Goal: Information Seeking & Learning: Learn about a topic

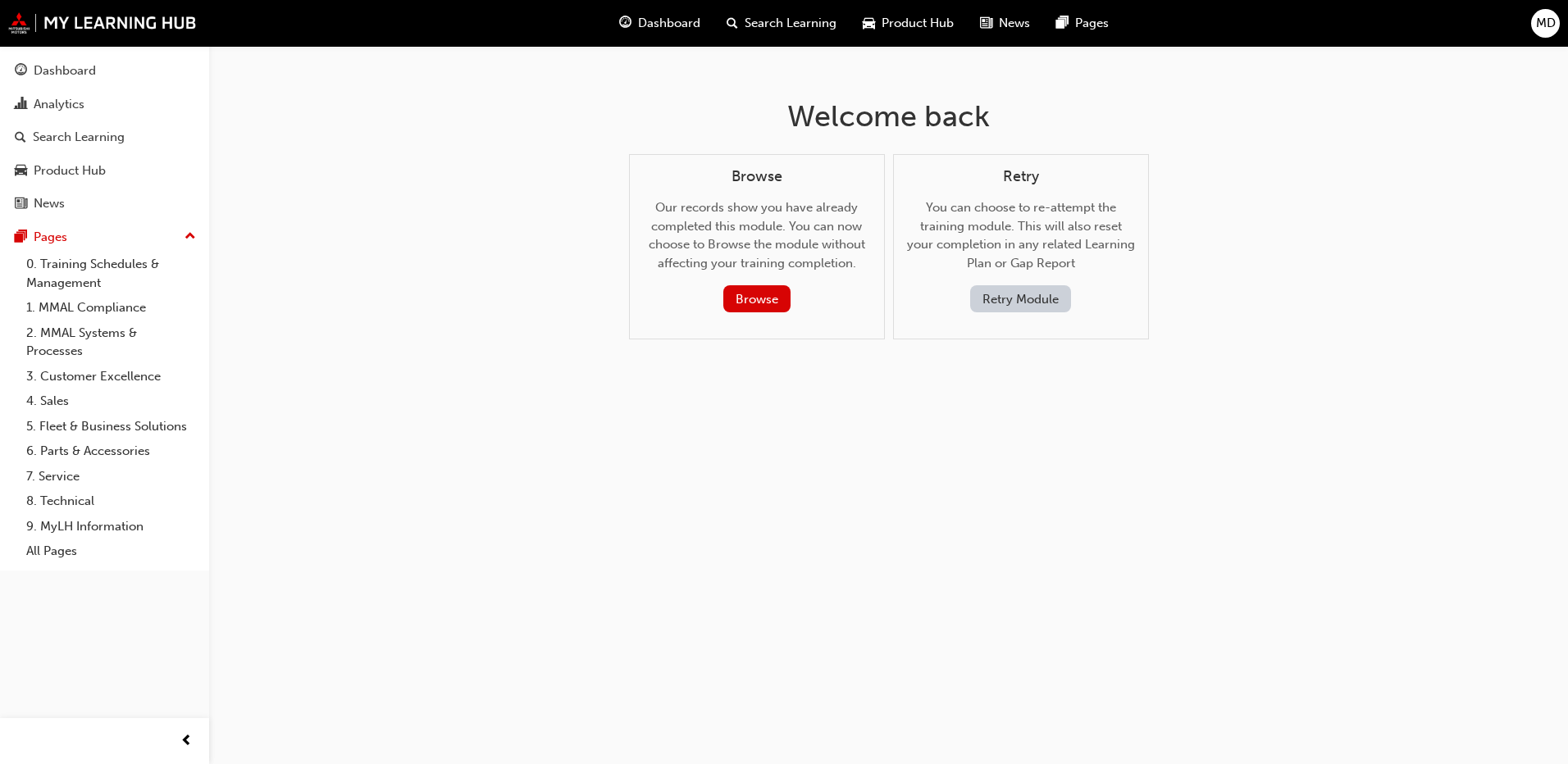
click at [669, 24] on span "Dashboard" at bounding box center [670, 23] width 63 height 19
click at [652, 23] on span "Dashboard" at bounding box center [670, 23] width 63 height 19
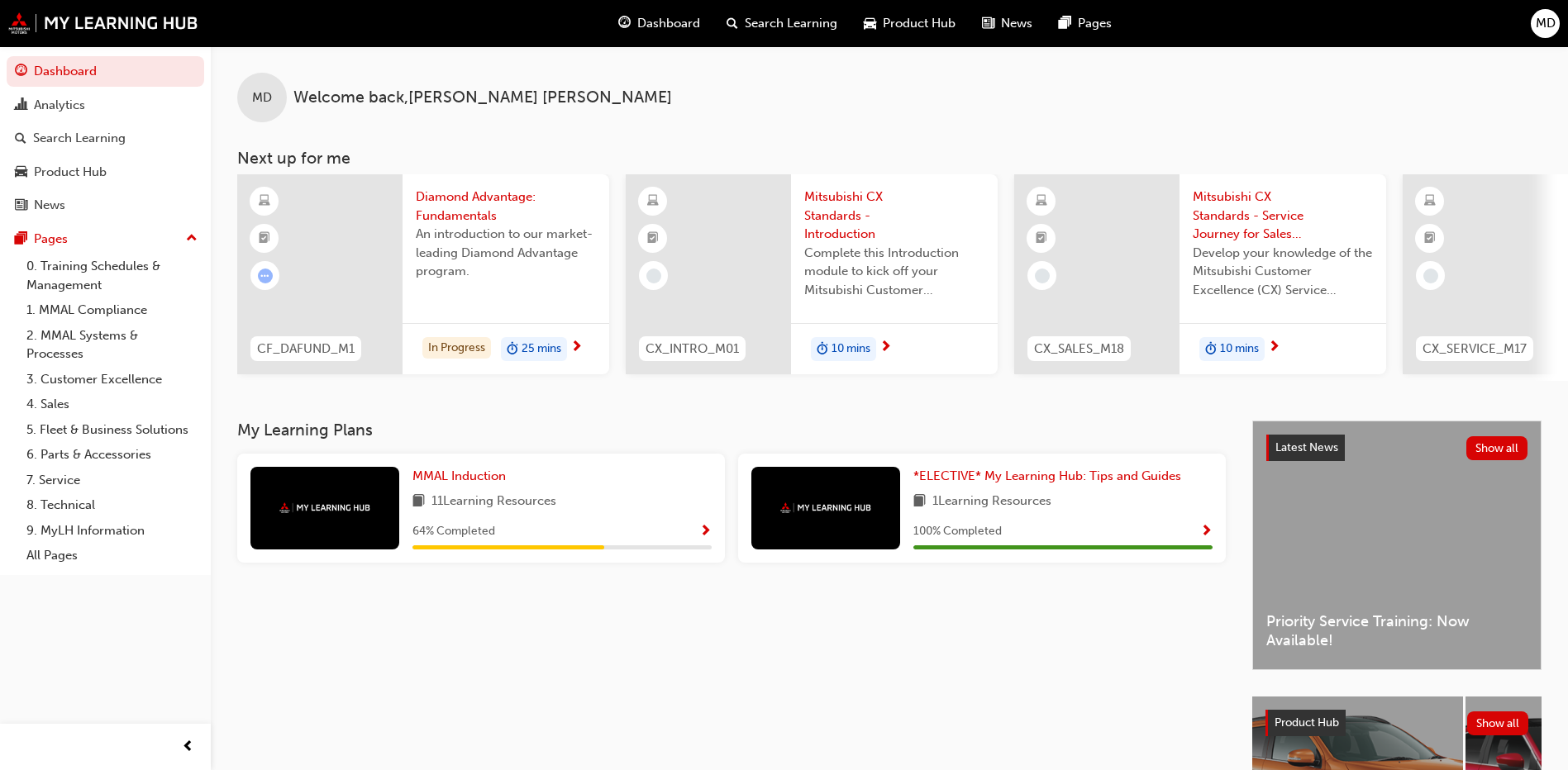
click at [350, 529] on div at bounding box center [324, 508] width 149 height 83
click at [707, 537] on span "Show Progress" at bounding box center [705, 532] width 13 height 15
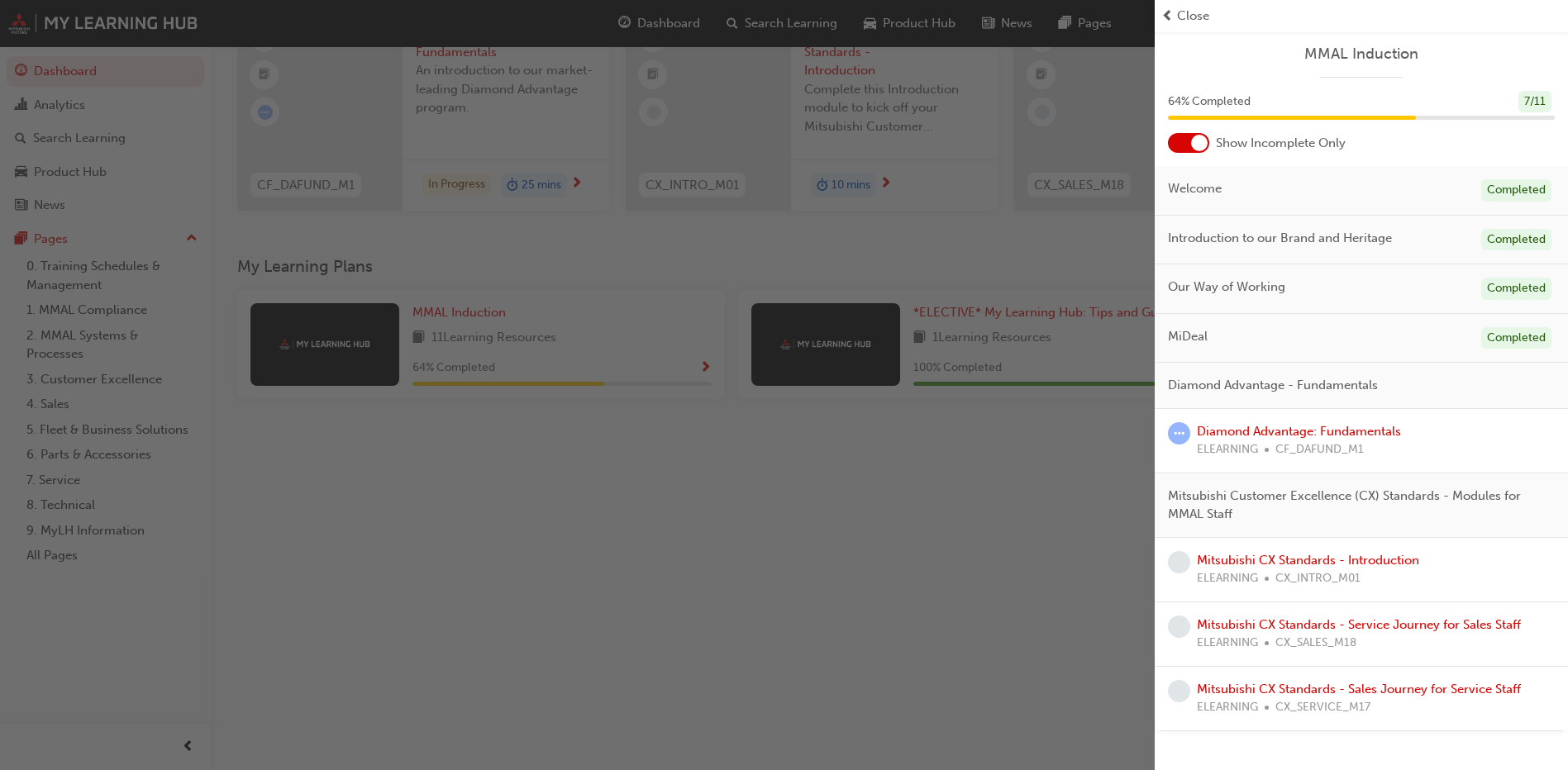
scroll to position [134, 0]
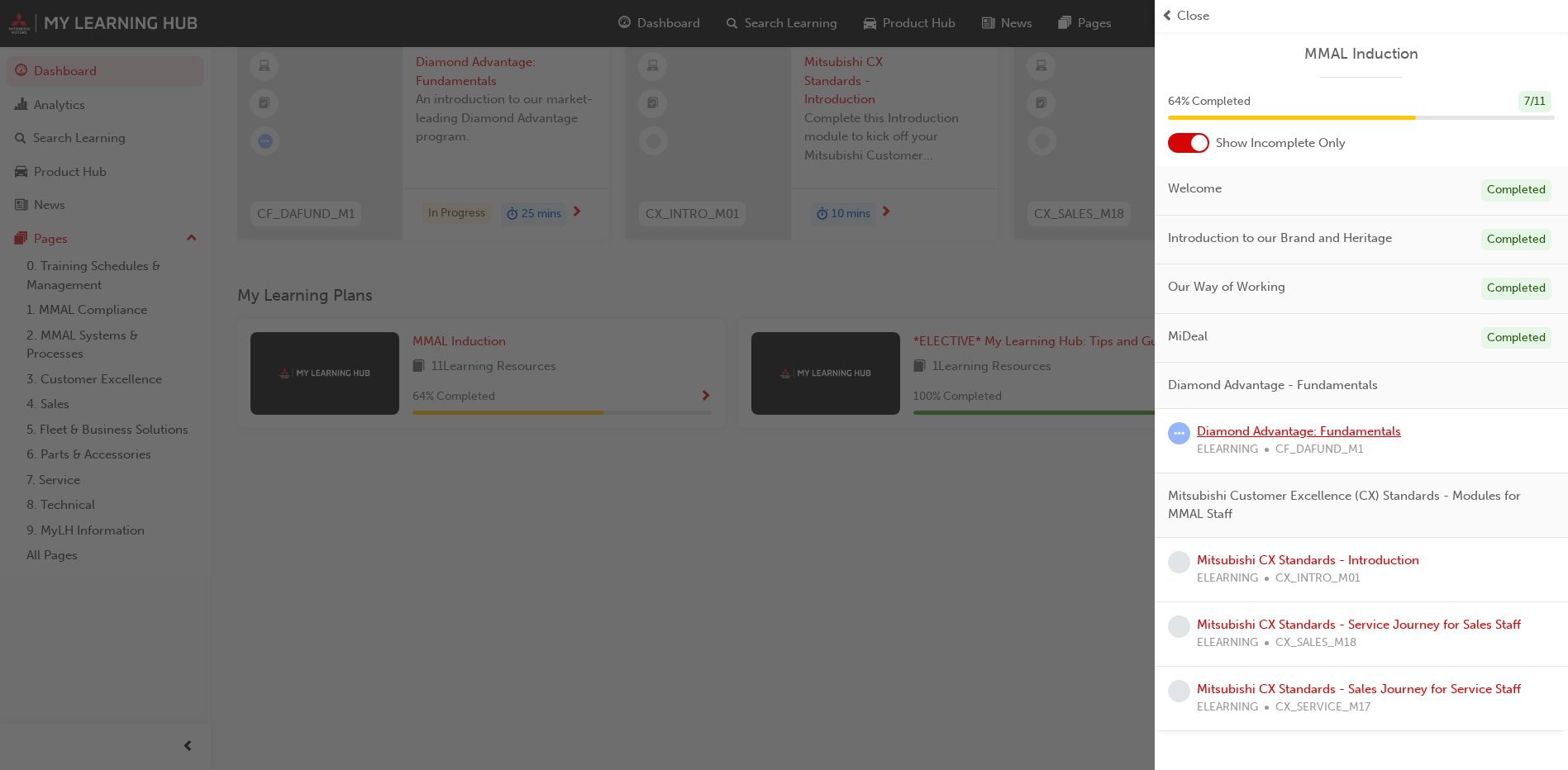
click at [1235, 430] on link "Diamond Advantage: Fundamentals" at bounding box center [1298, 431] width 204 height 15
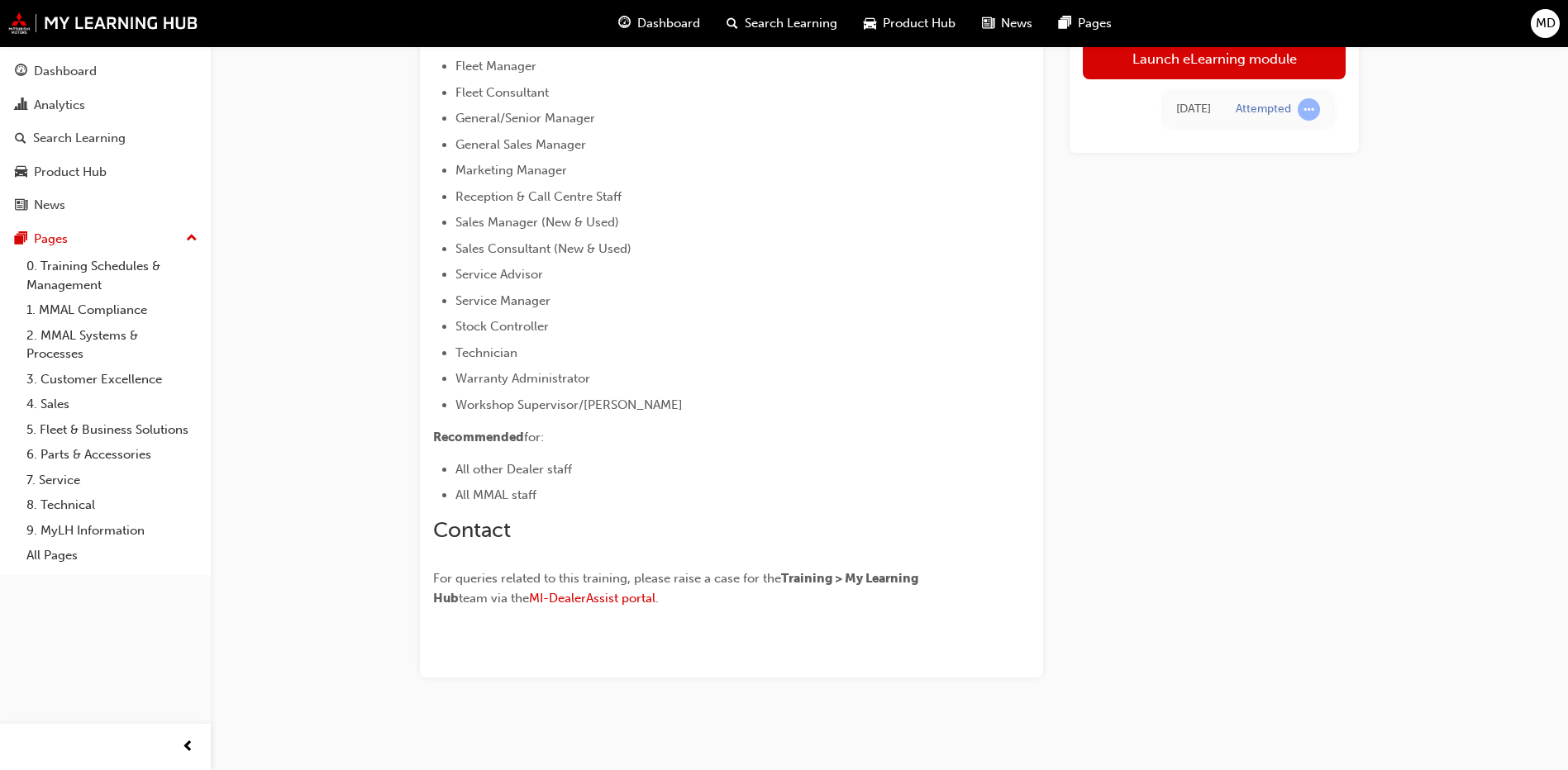
scroll to position [801, 0]
click at [1234, 62] on link "Launch eLearning module" at bounding box center [1214, 58] width 263 height 41
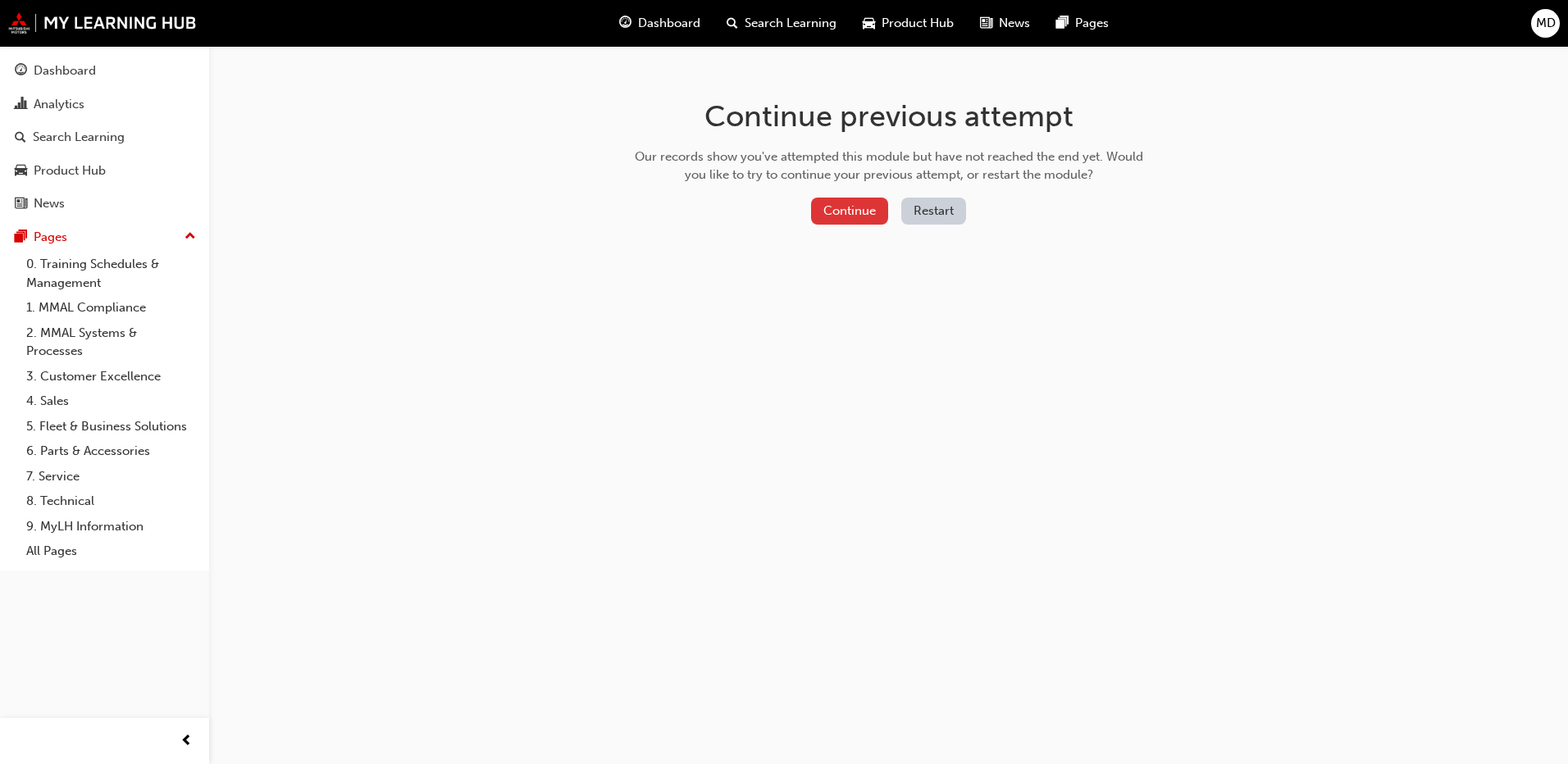
click at [862, 220] on button "Continue" at bounding box center [850, 212] width 77 height 27
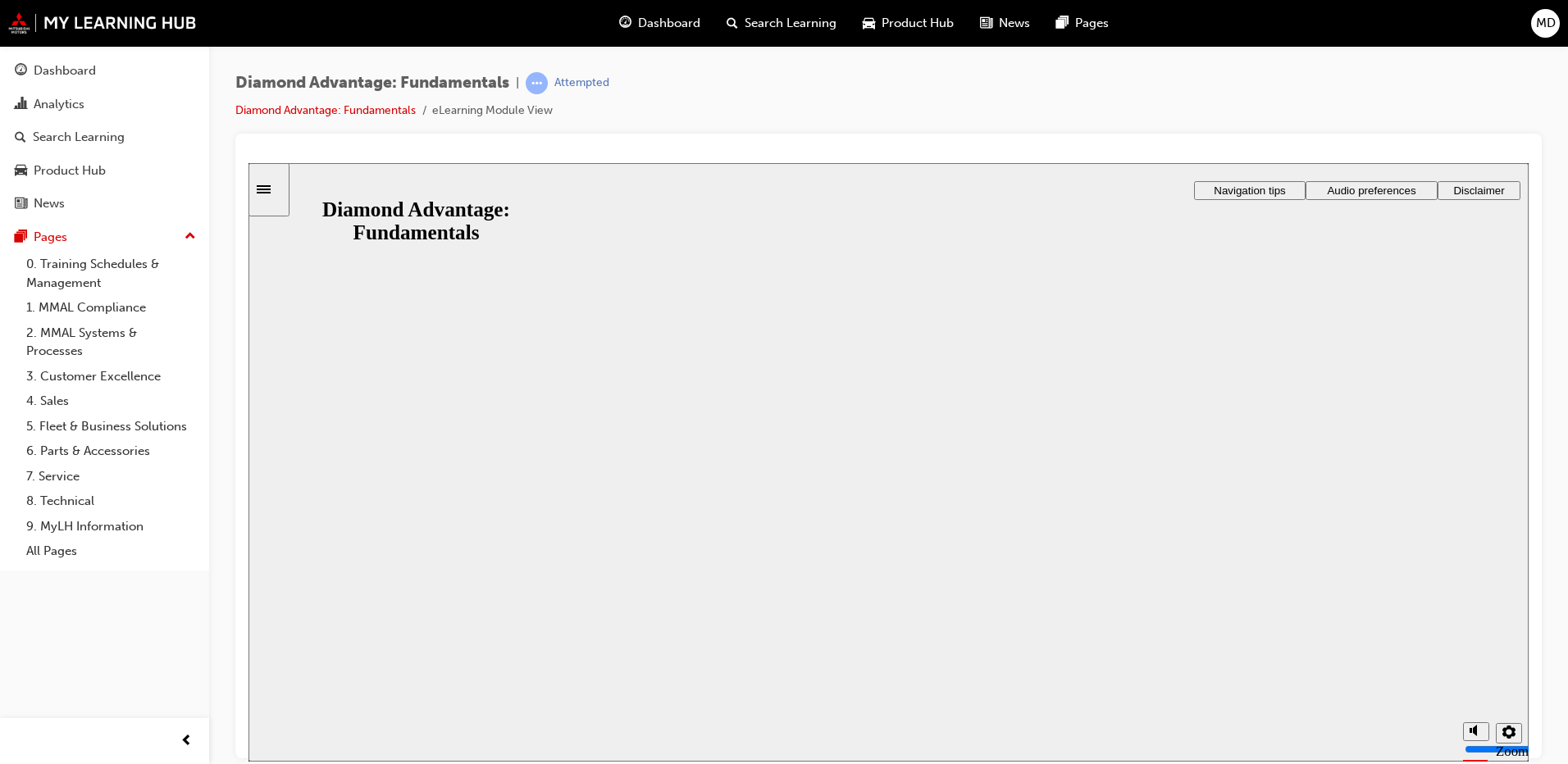
click at [313, 763] on button "Resume" at bounding box center [280, 775] width 65 height 21
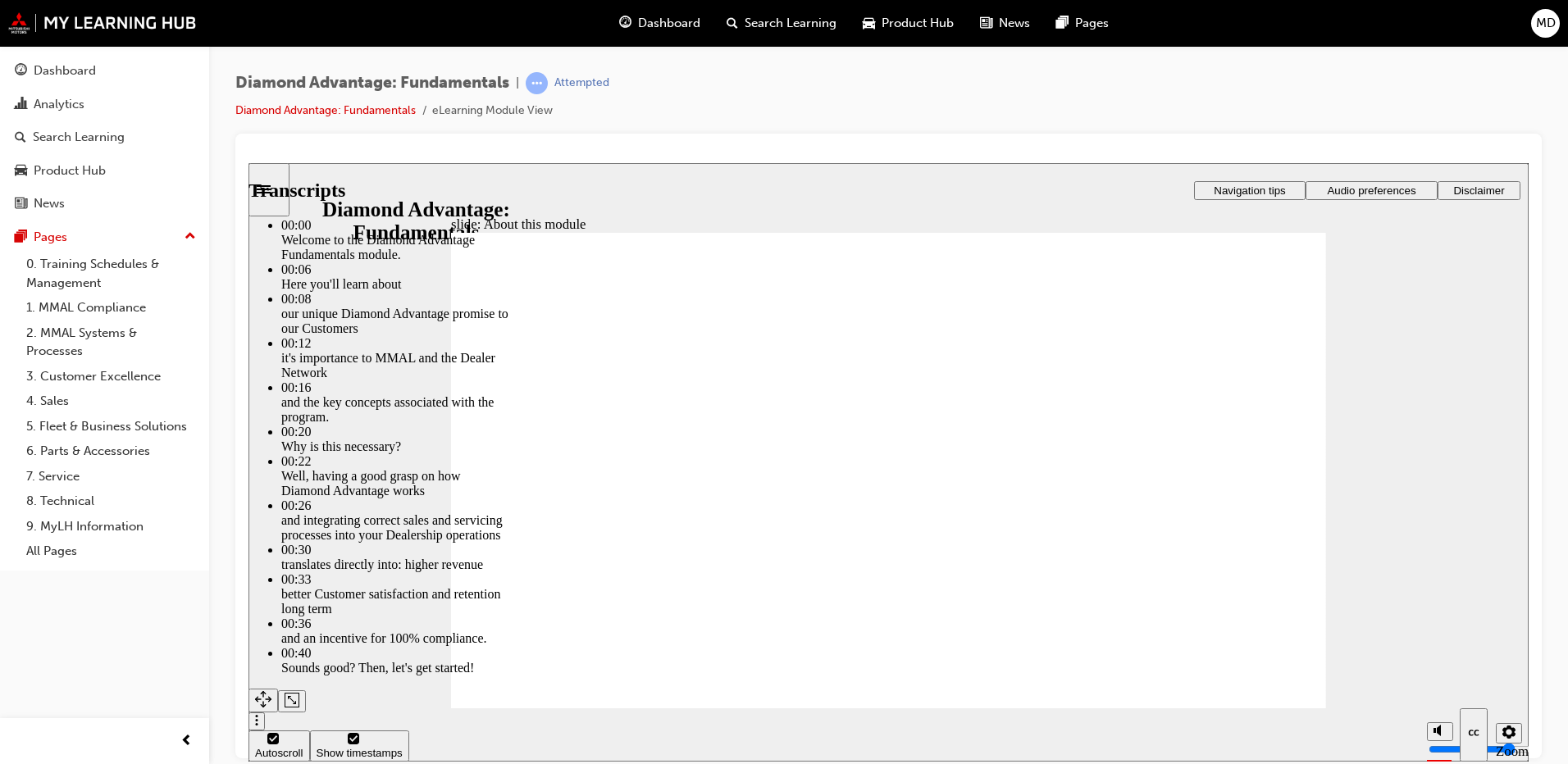
type input "45"
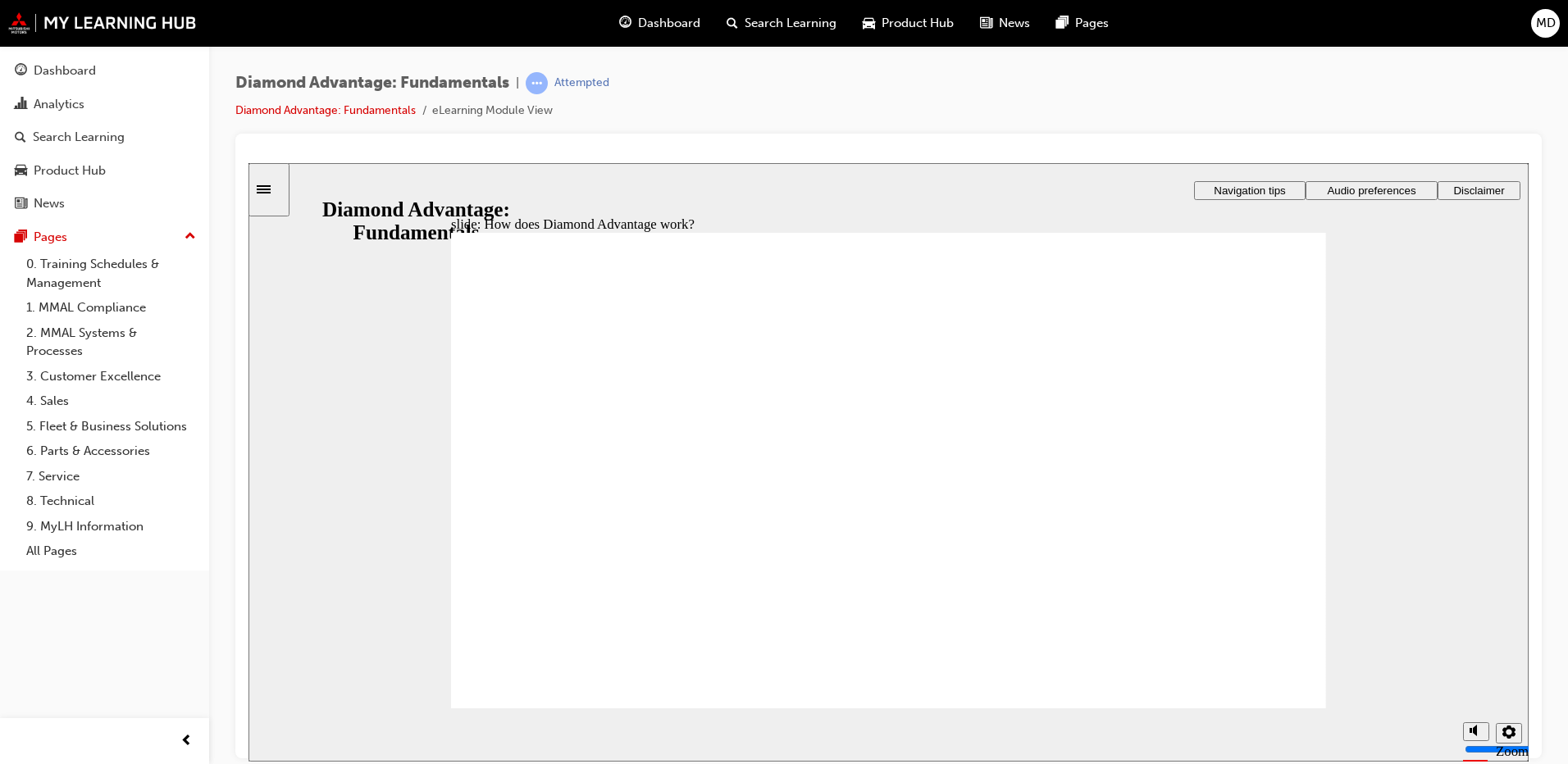
drag, startPoint x: 625, startPoint y: 676, endPoint x: 623, endPoint y: 666, distance: 10.2
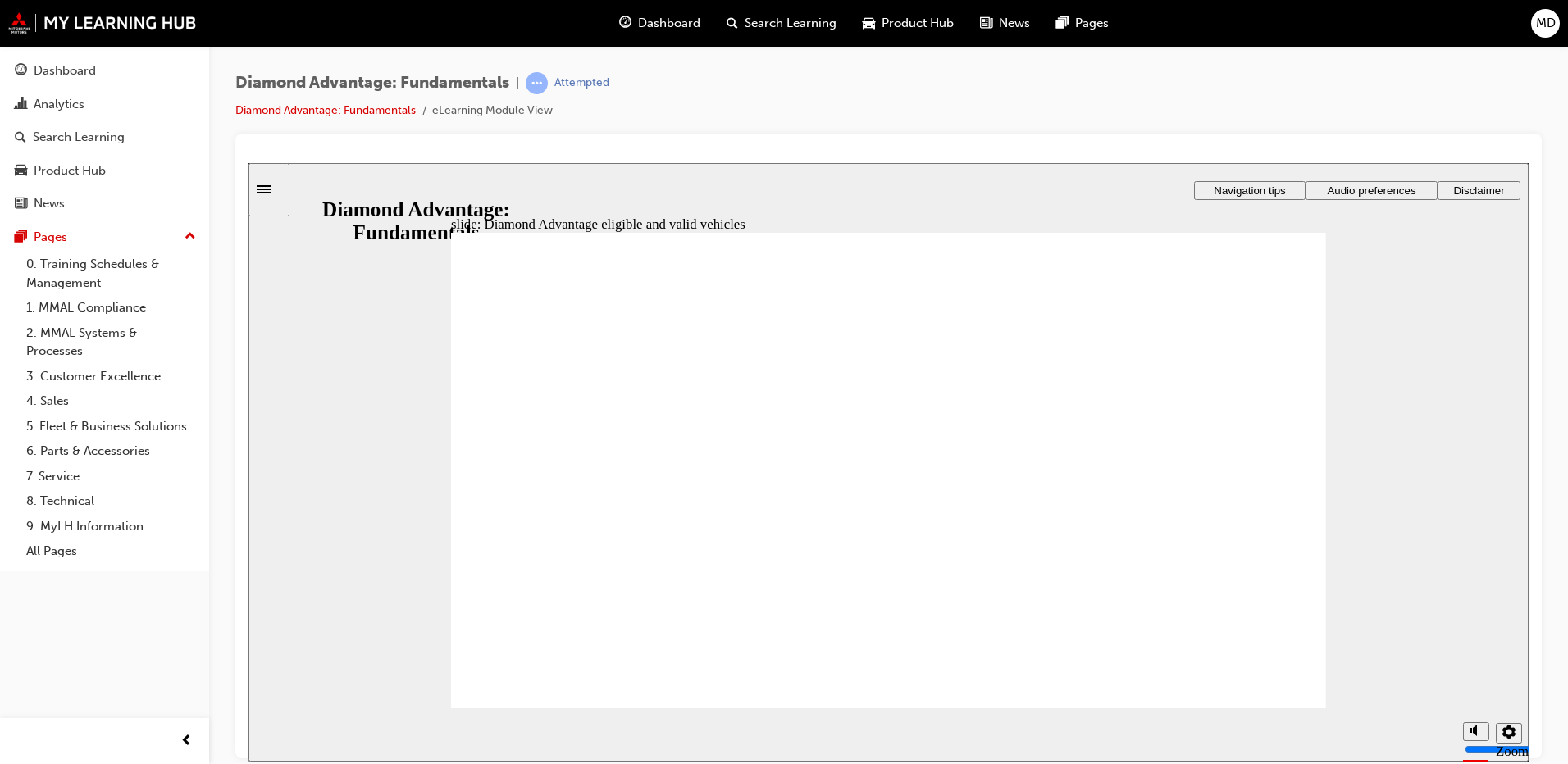
drag, startPoint x: 1309, startPoint y: 356, endPoint x: 1292, endPoint y: 369, distance: 21.4
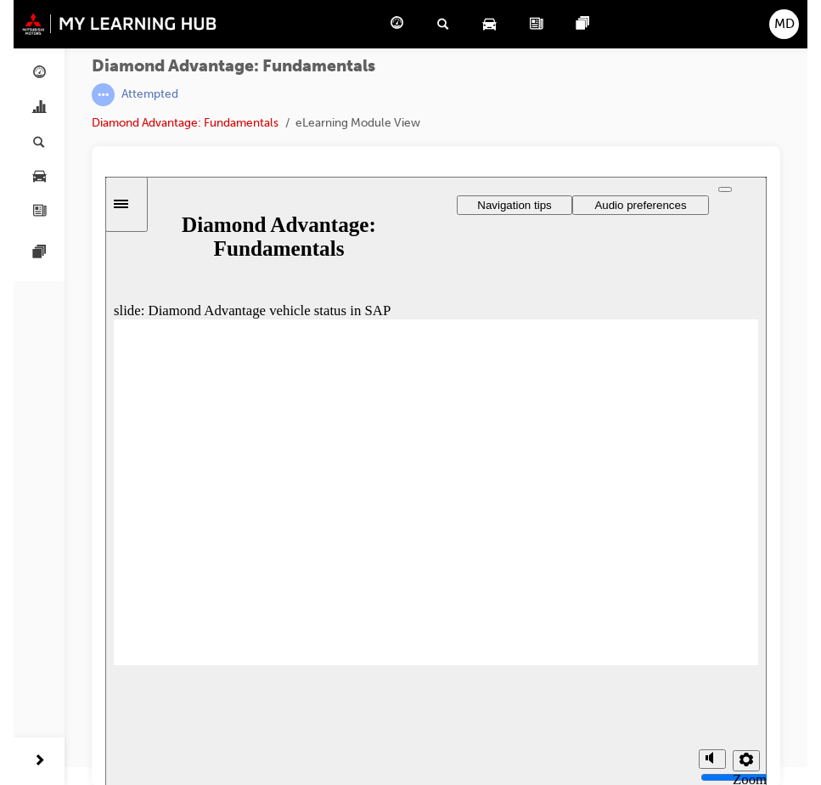
scroll to position [23, 0]
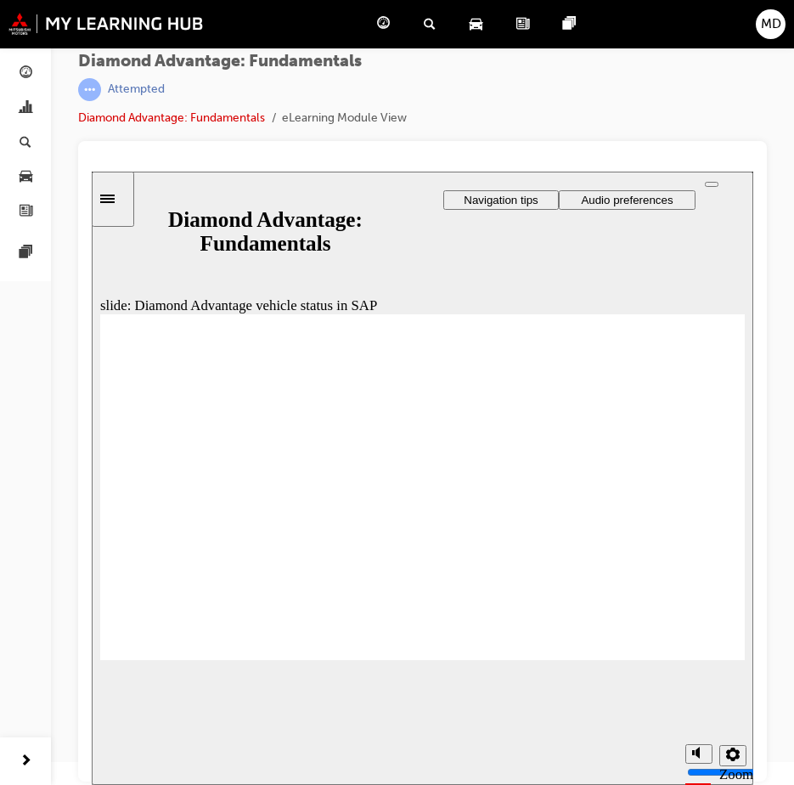
click at [257, 172] on div at bounding box center [422, 172] width 661 height 0
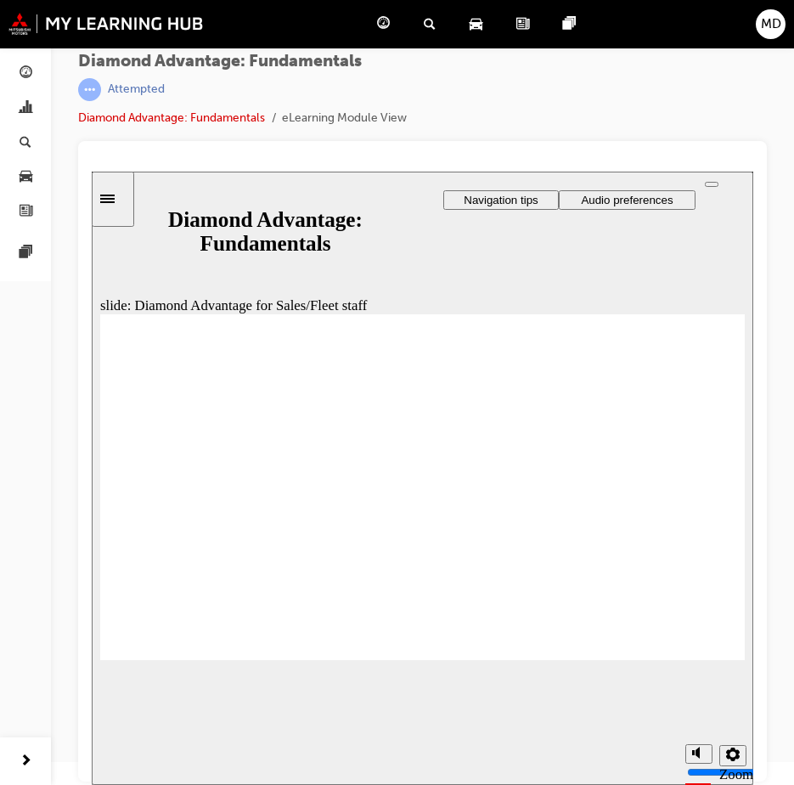
click at [0, 391] on html "Your version of Internet Explorer is outdated and not supported. Please upgrade…" at bounding box center [397, 369] width 794 height 785
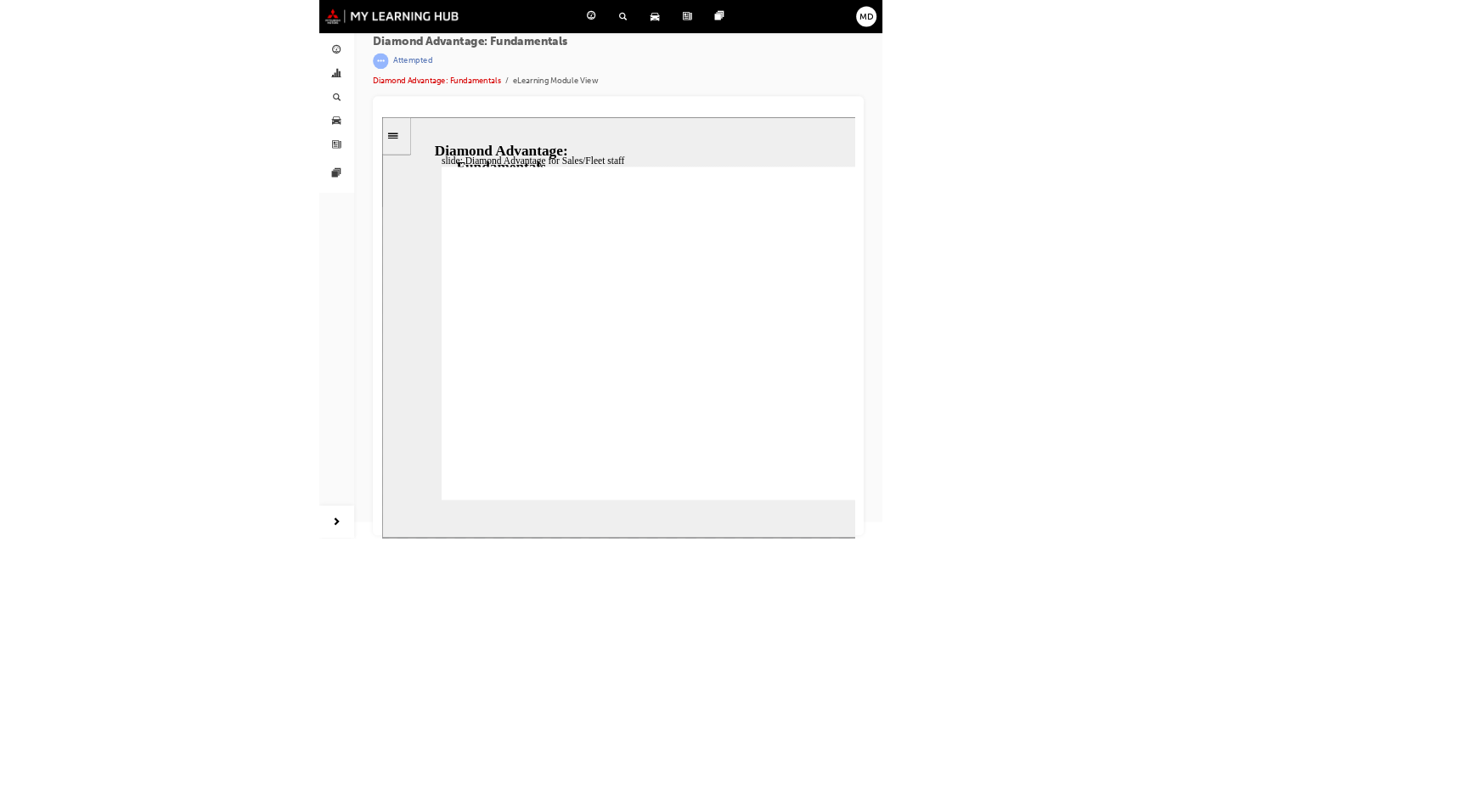
scroll to position [0, 0]
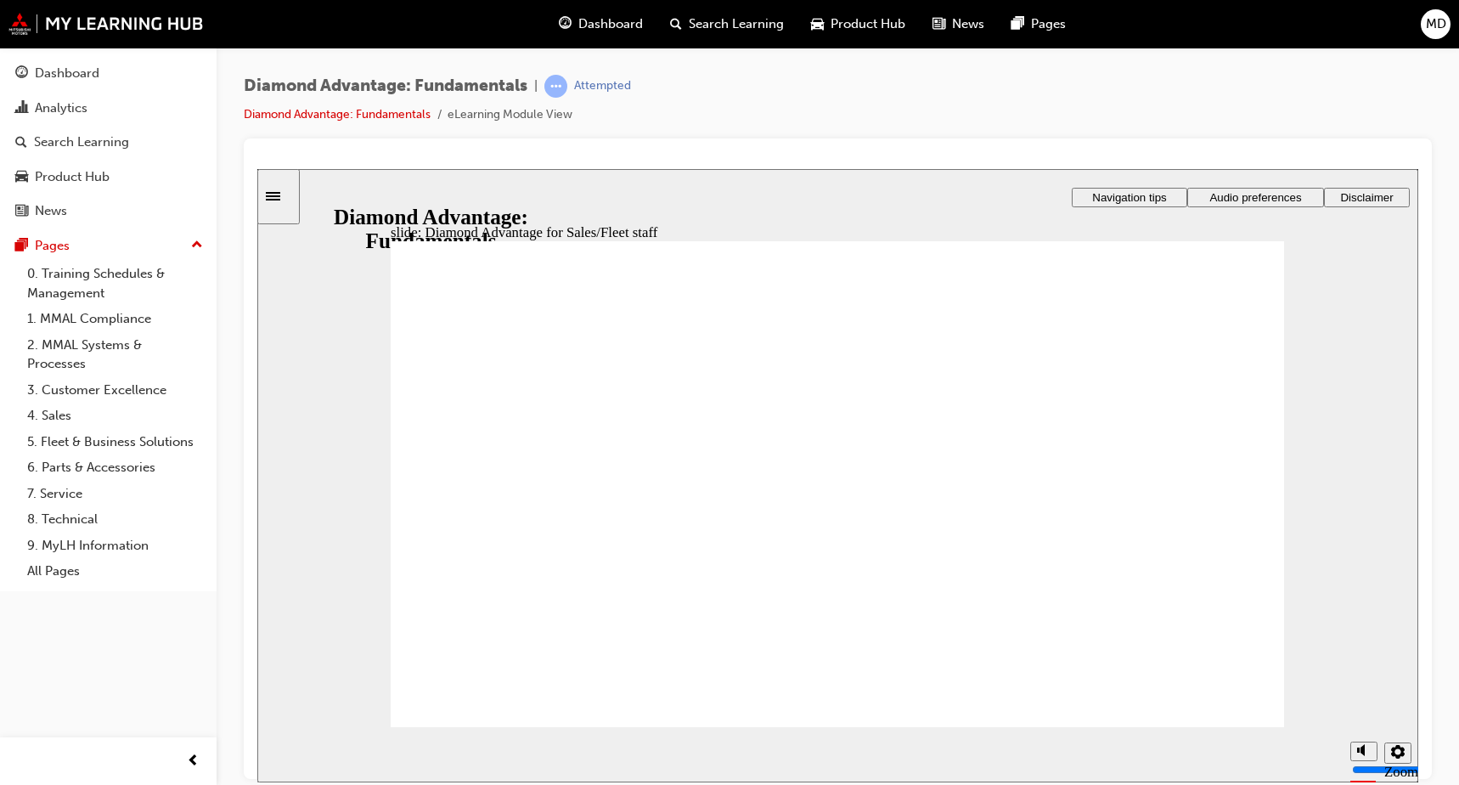
checkbox input "true"
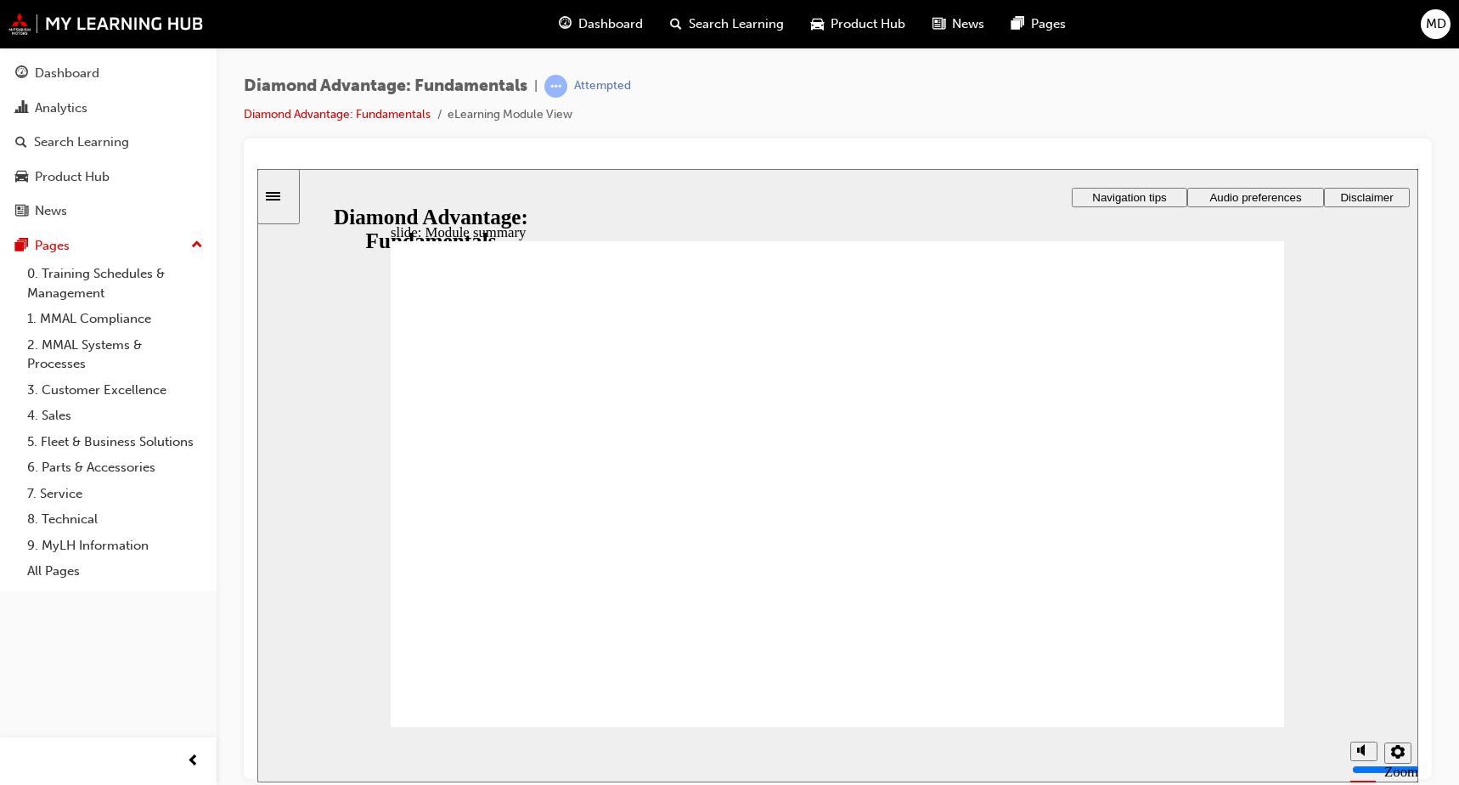
checkbox input "true"
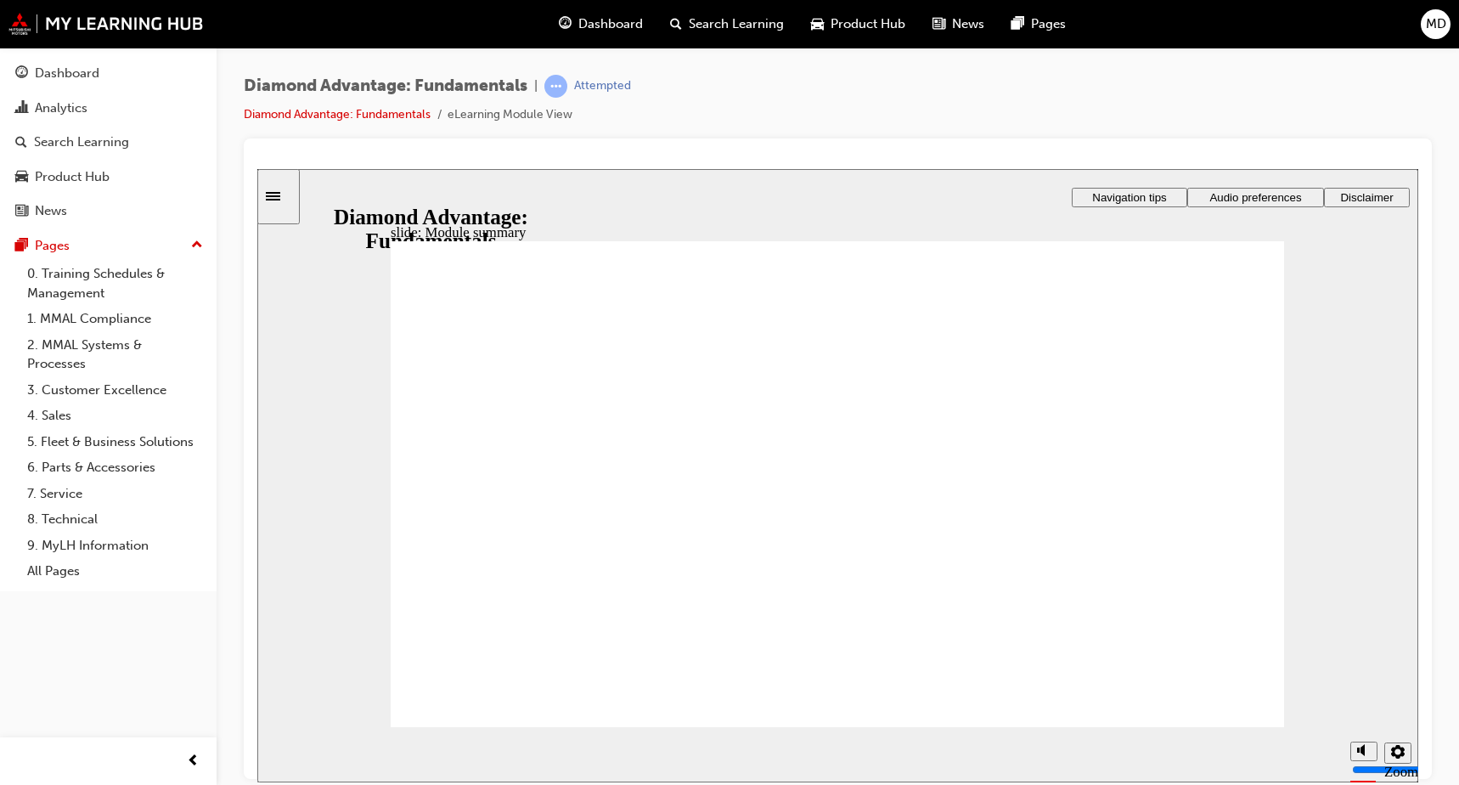
checkbox input "true"
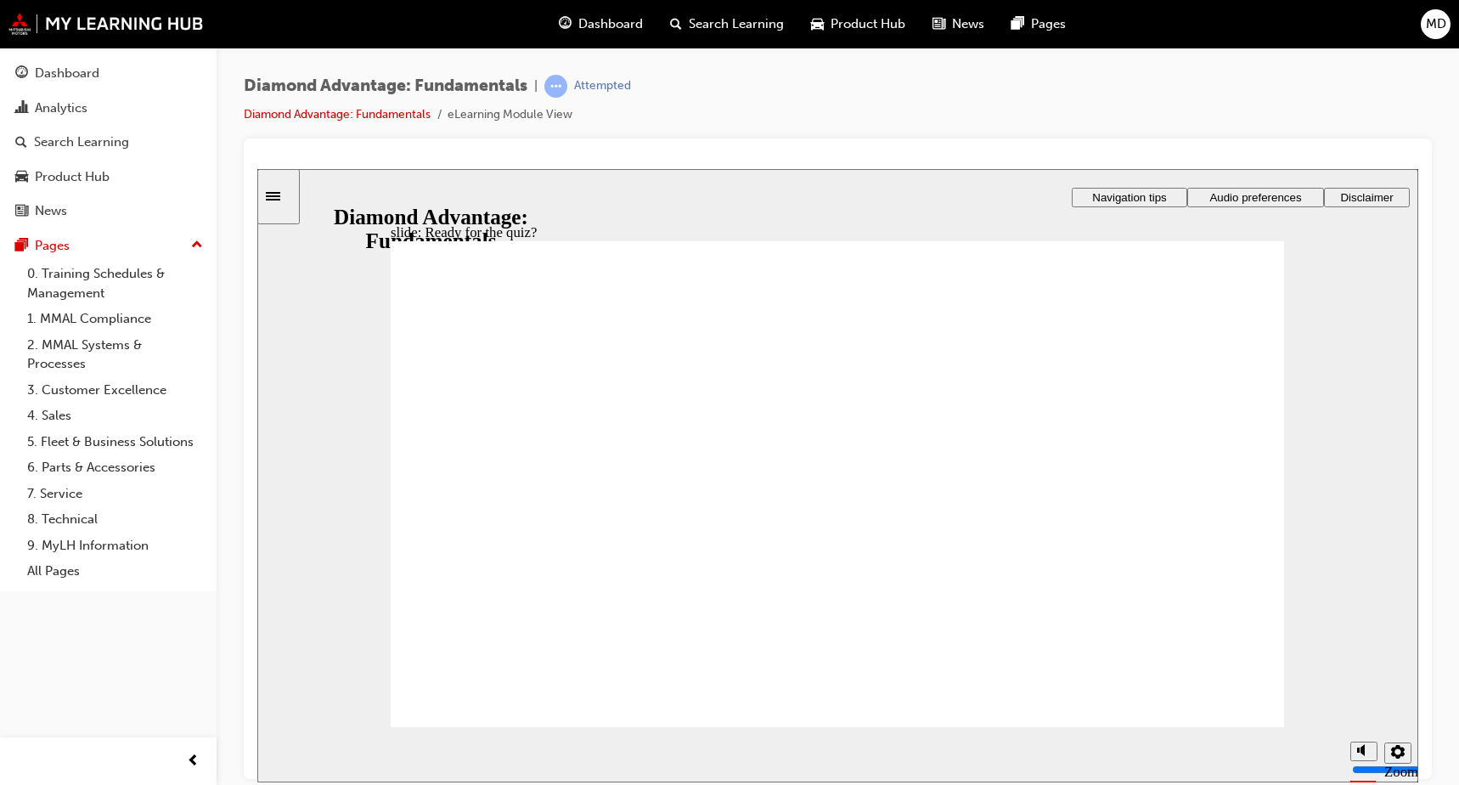
drag, startPoint x: 877, startPoint y: 618, endPoint x: 656, endPoint y: 549, distance: 231.2
drag, startPoint x: 1028, startPoint y: 619, endPoint x: 807, endPoint y: 548, distance: 232.8
drag, startPoint x: 694, startPoint y: 616, endPoint x: 1141, endPoint y: 546, distance: 452.9
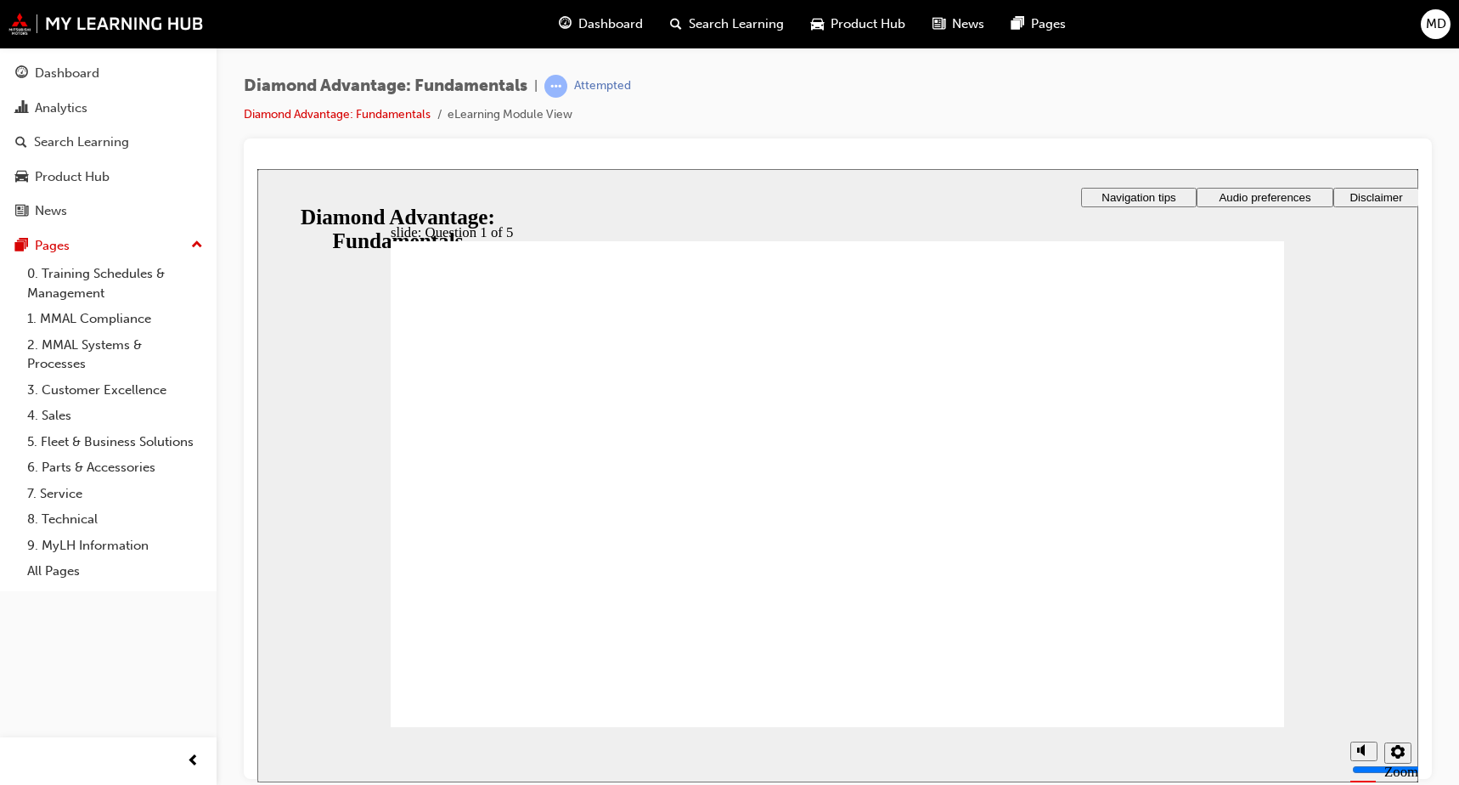
radio input "true"
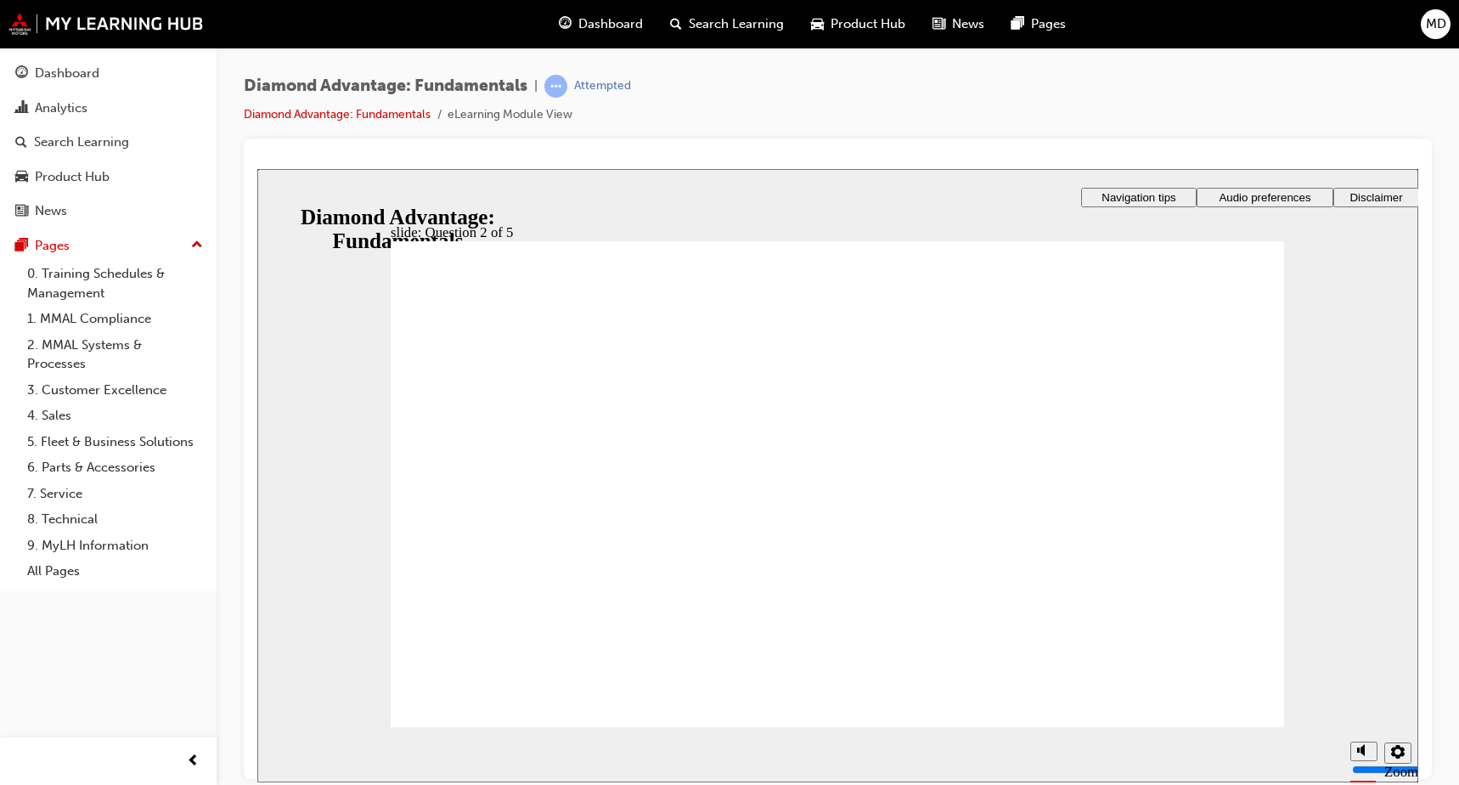
radio input "true"
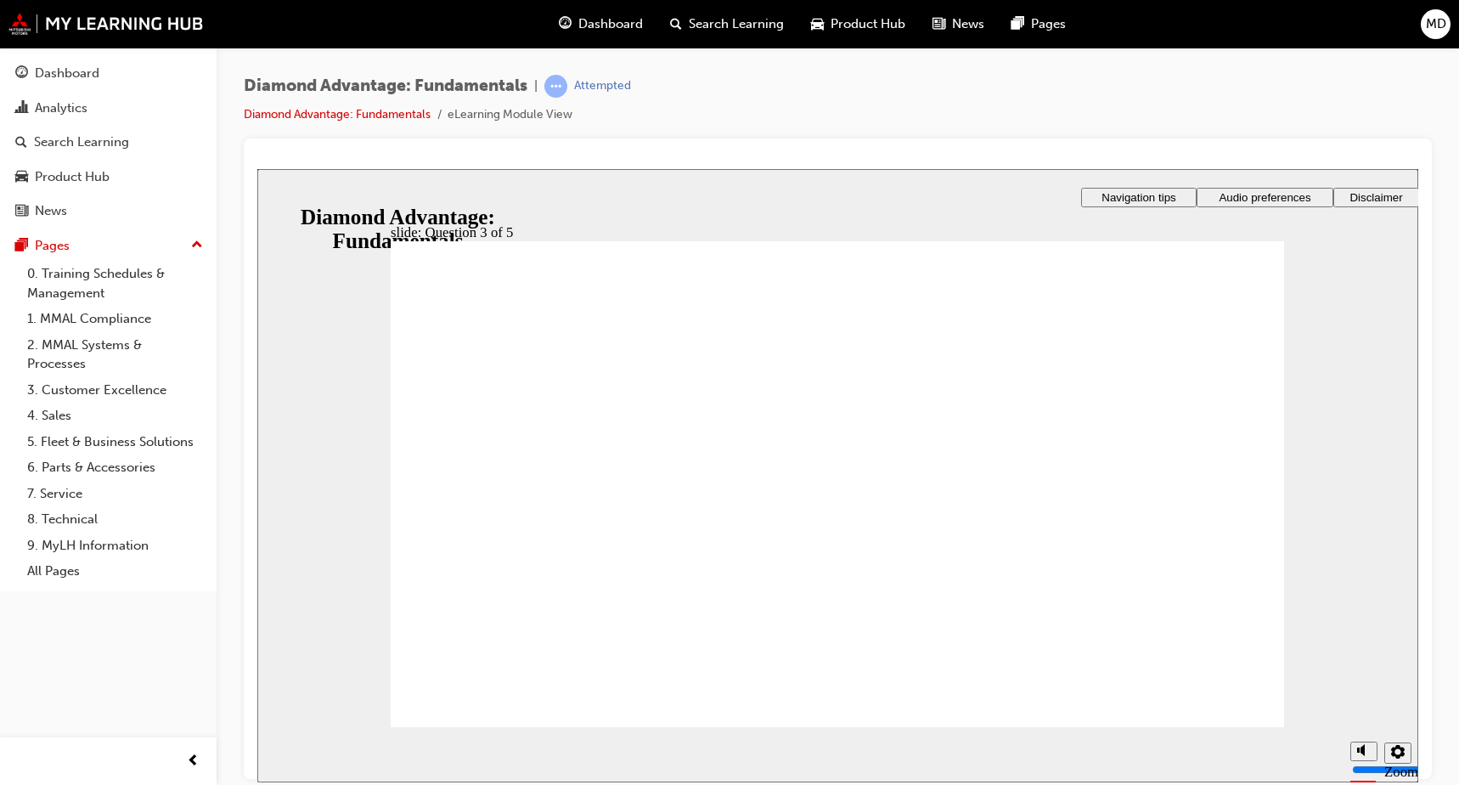
checkbox input "true"
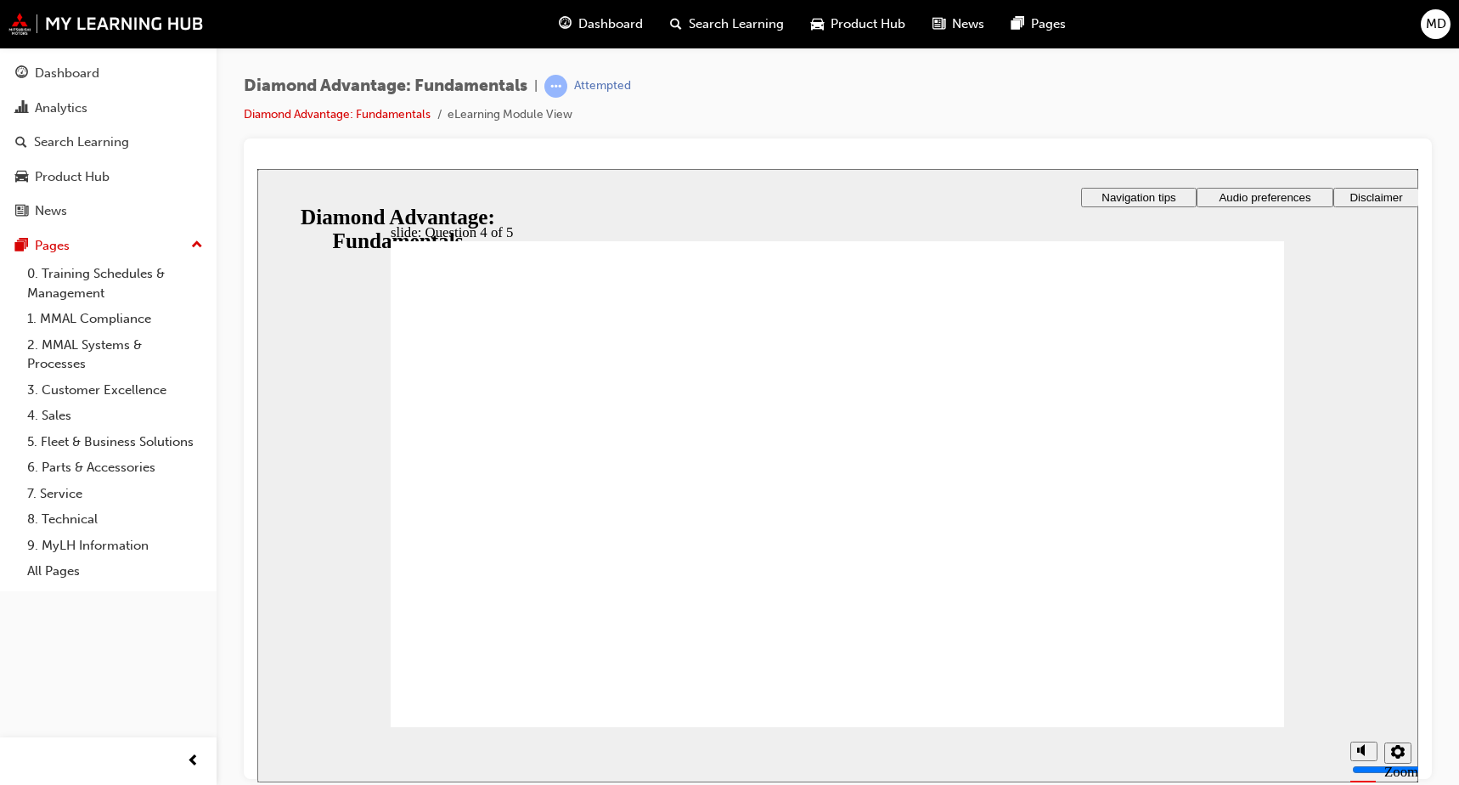
radio input "true"
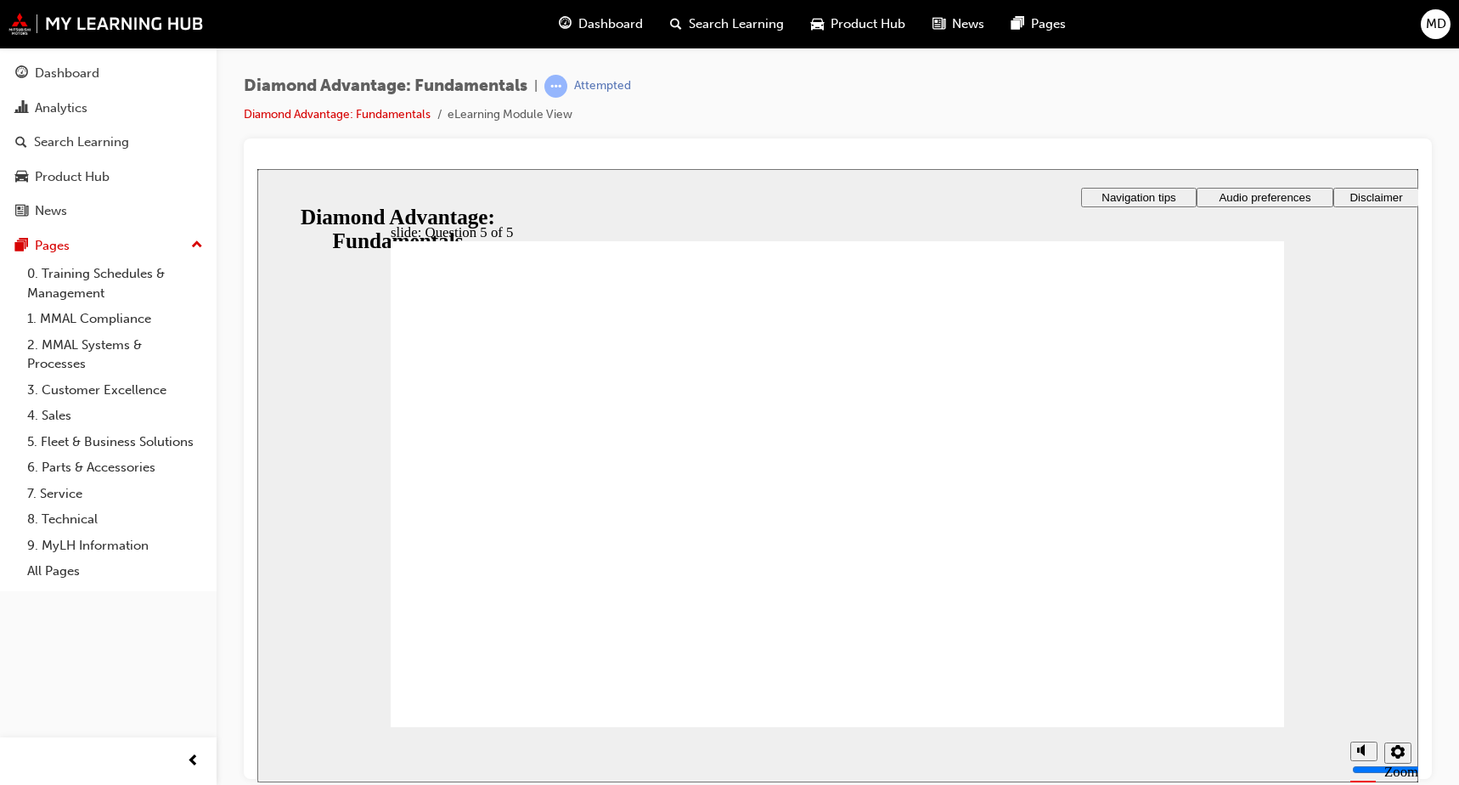
drag, startPoint x: 887, startPoint y: 624, endPoint x: 664, endPoint y: 557, distance: 233.2
drag, startPoint x: 999, startPoint y: 621, endPoint x: 784, endPoint y: 554, distance: 225.9
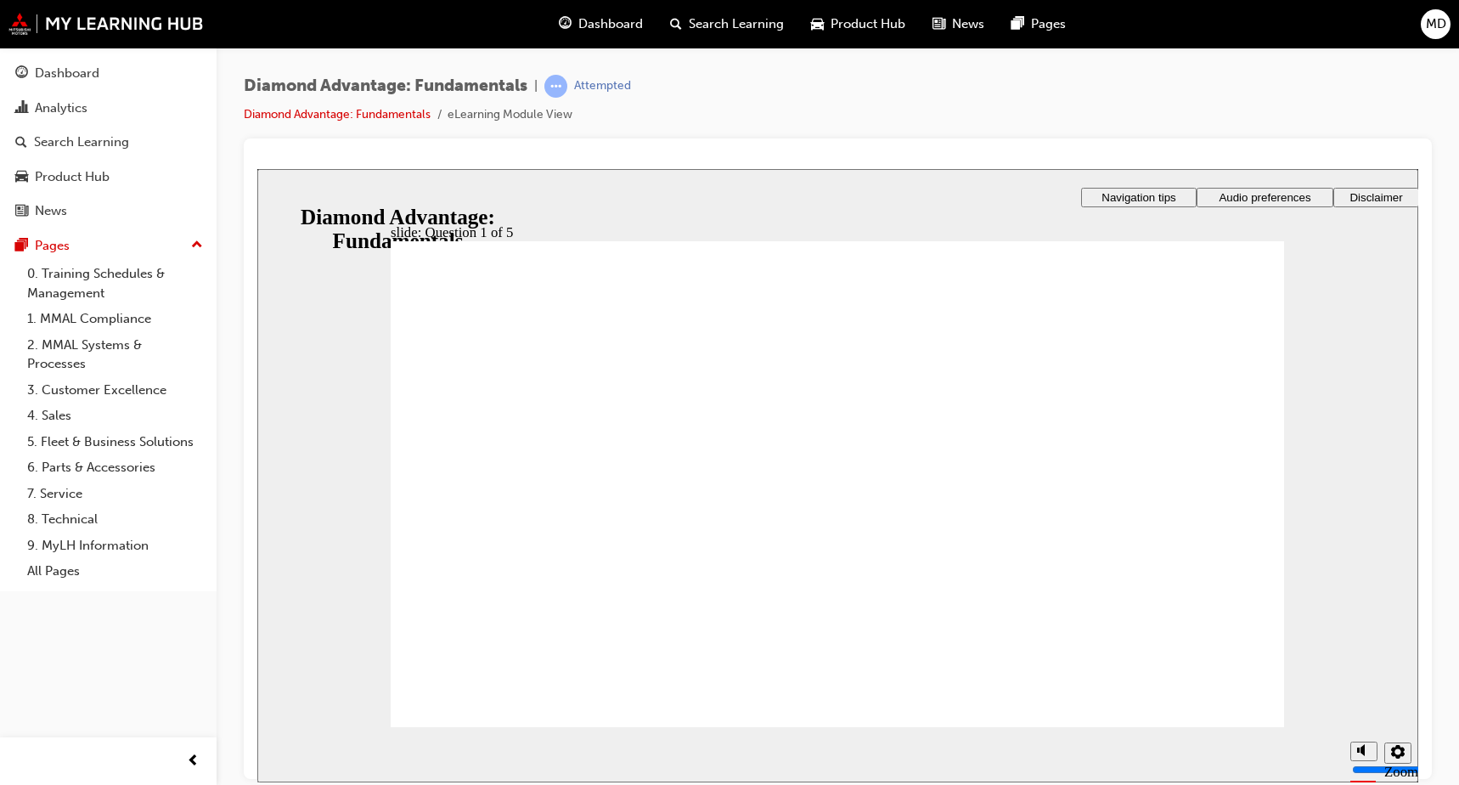
drag, startPoint x: 676, startPoint y: 604, endPoint x: 1105, endPoint y: 536, distance: 434.1
drag, startPoint x: 1196, startPoint y: 700, endPoint x: 1180, endPoint y: 700, distance: 15.3
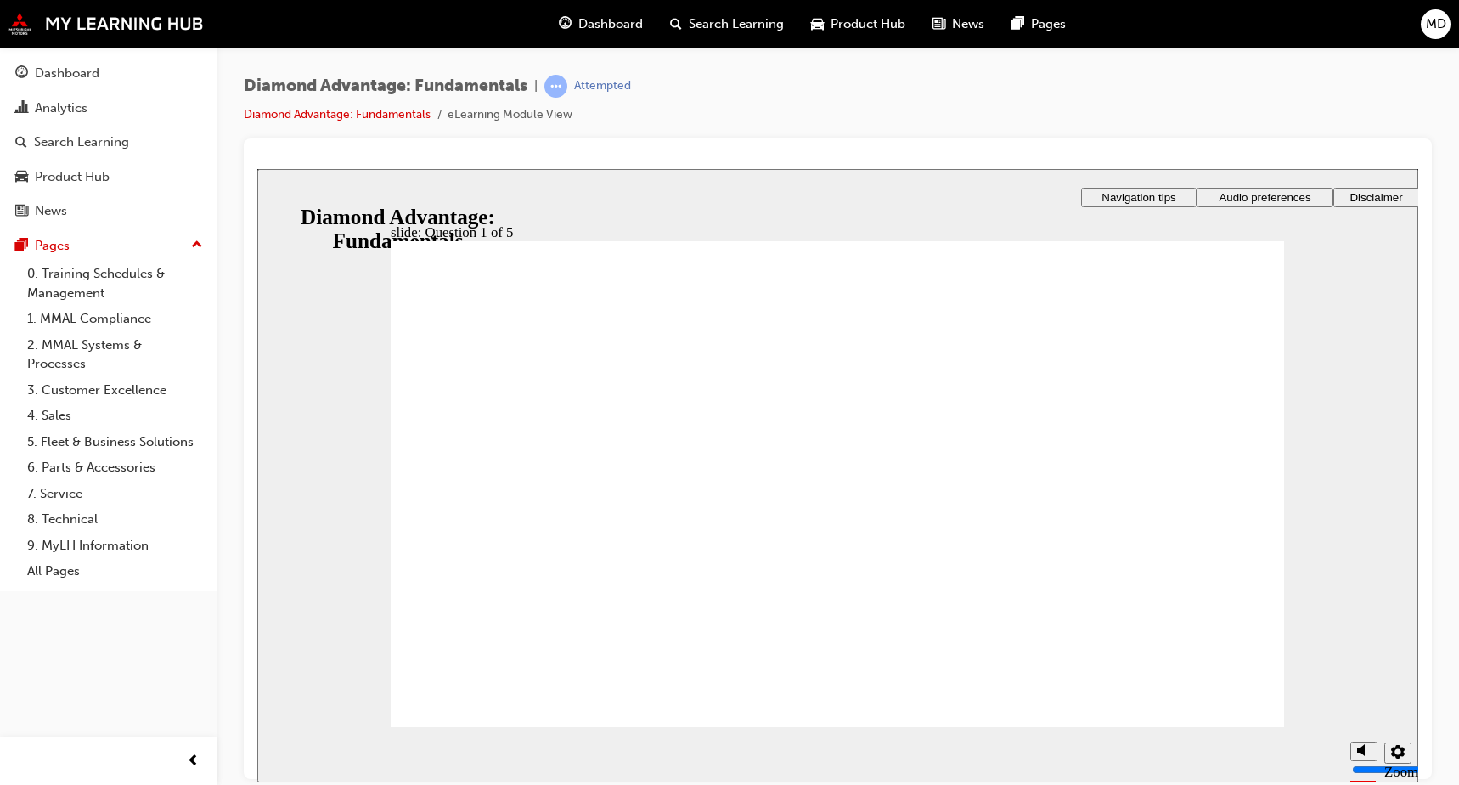
radio input "true"
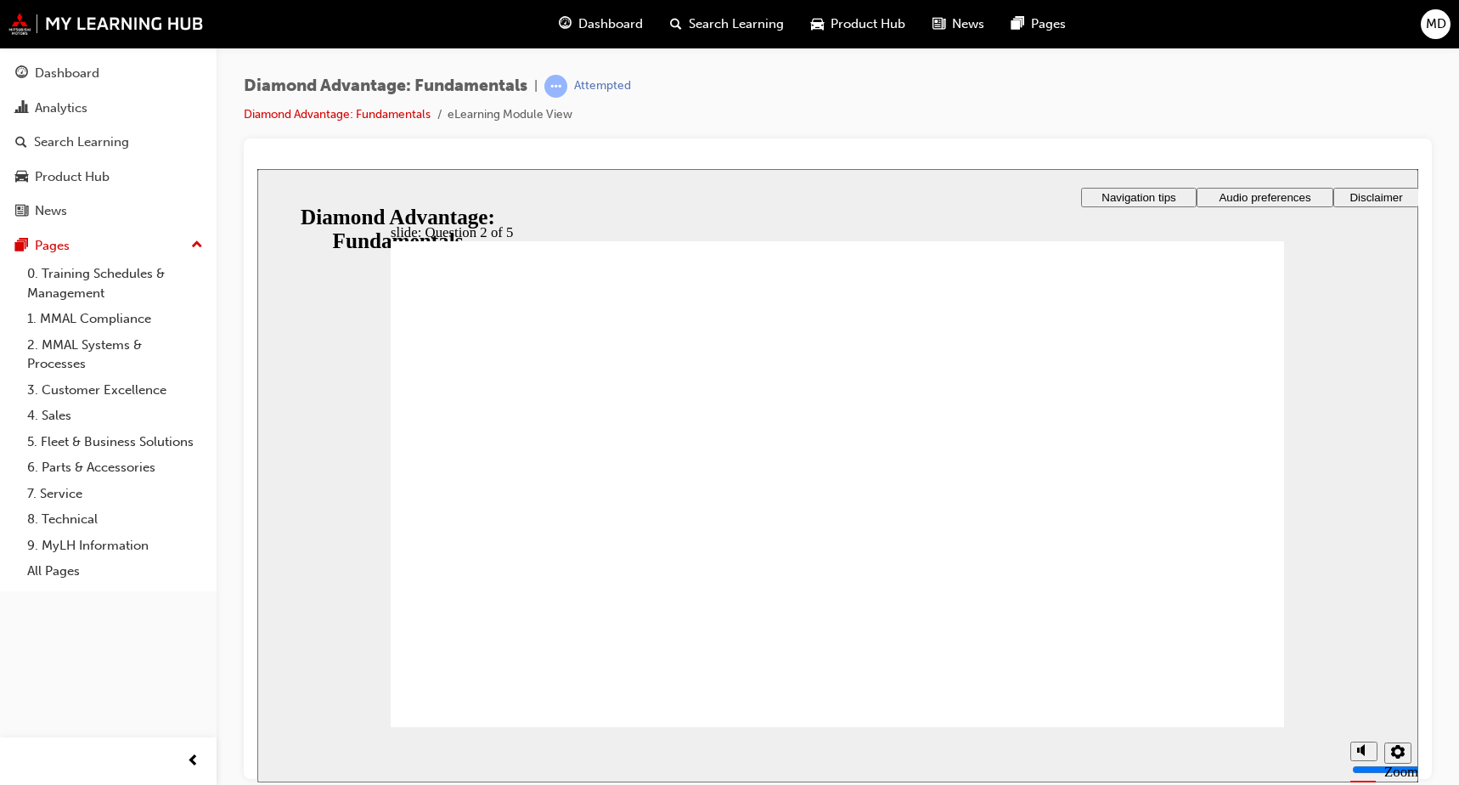
radio input "true"
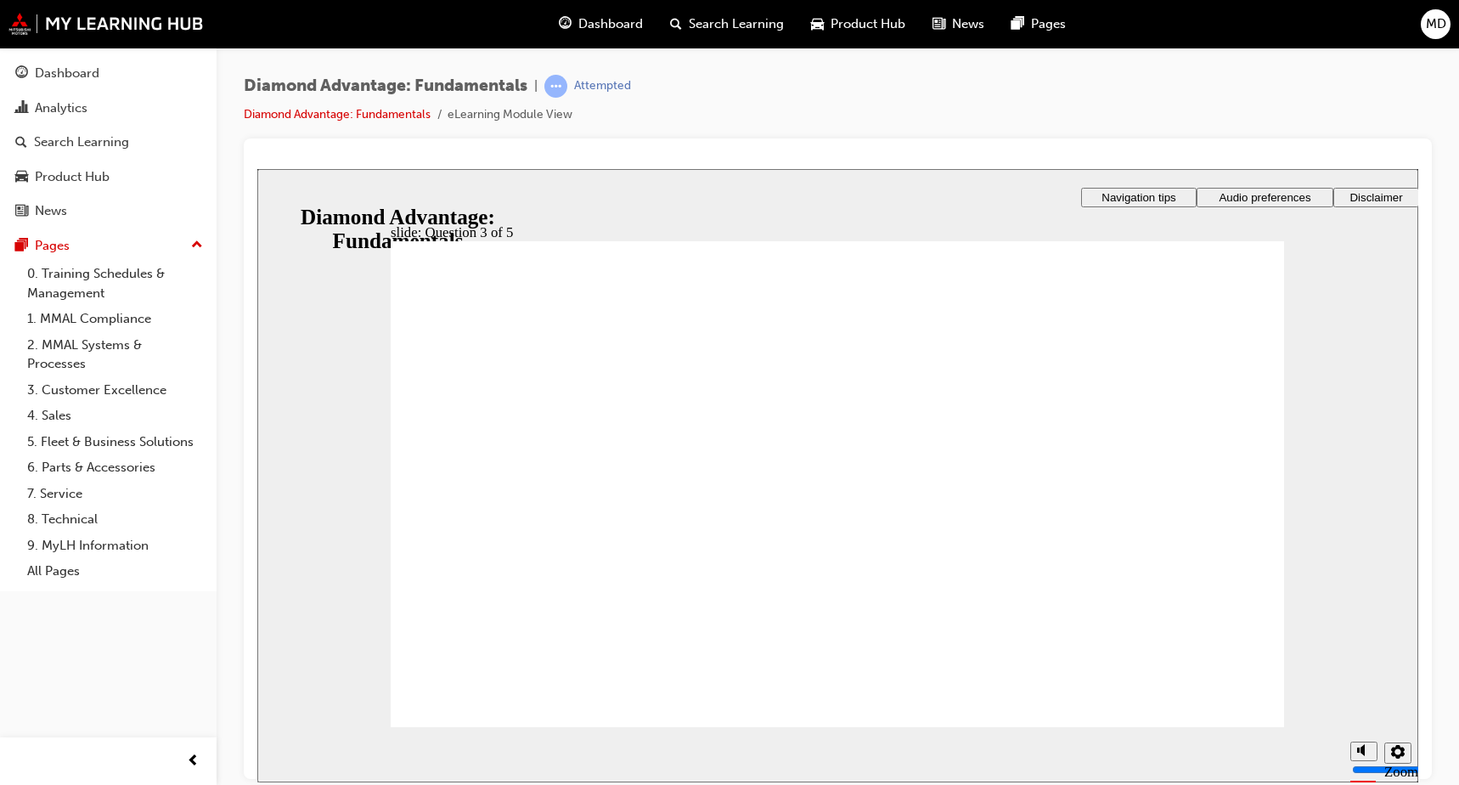
checkbox input "true"
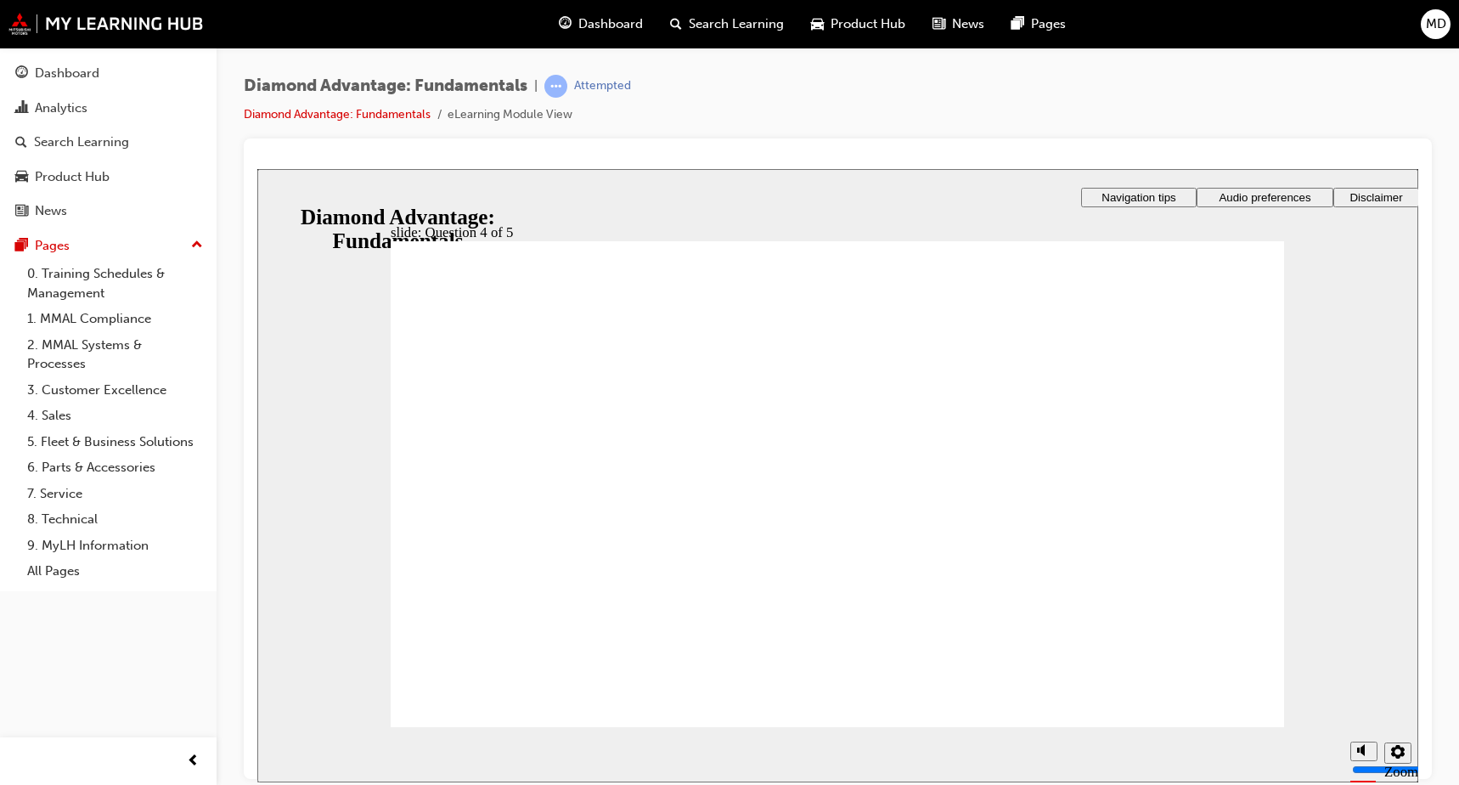
checkbox input "true"
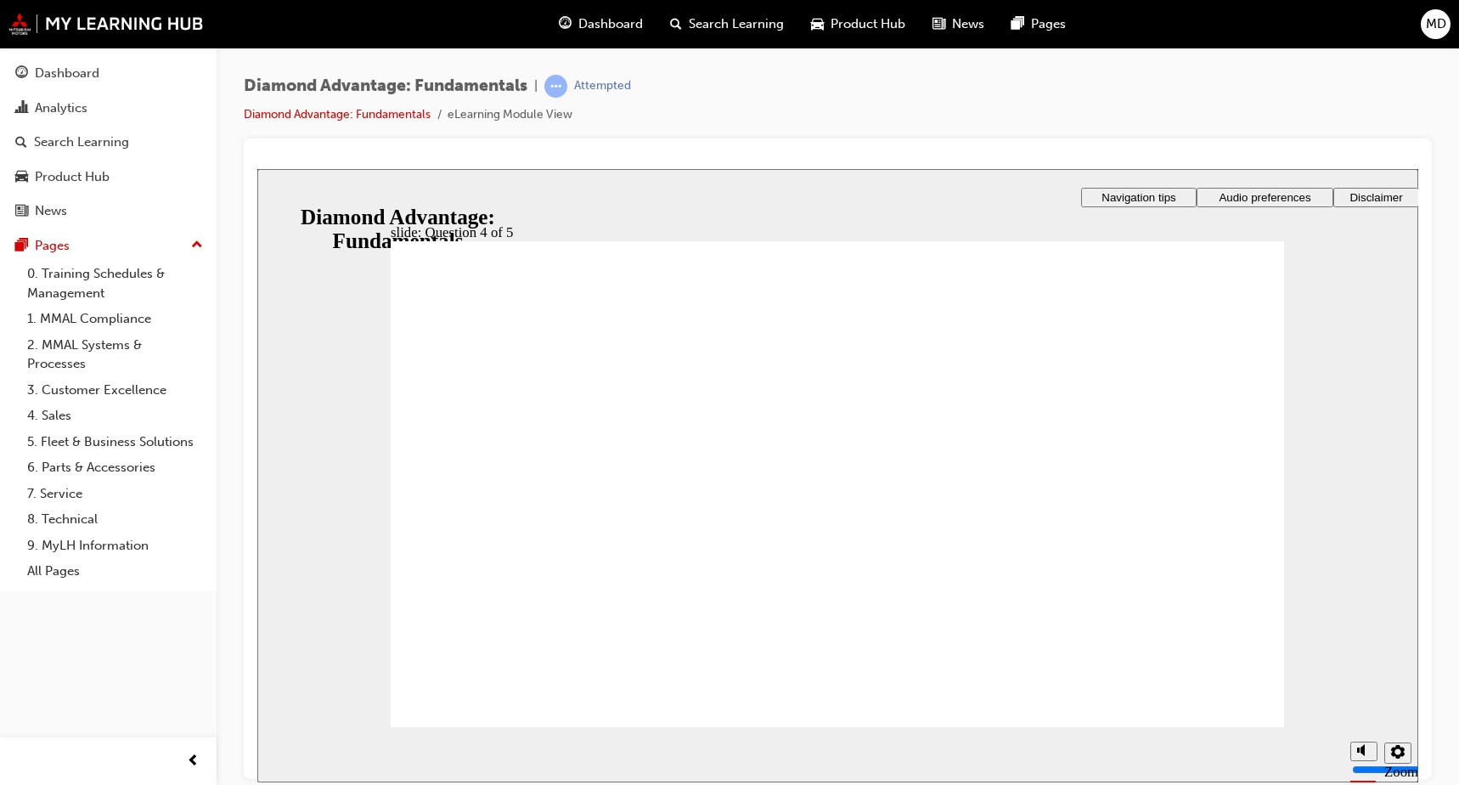
radio input "true"
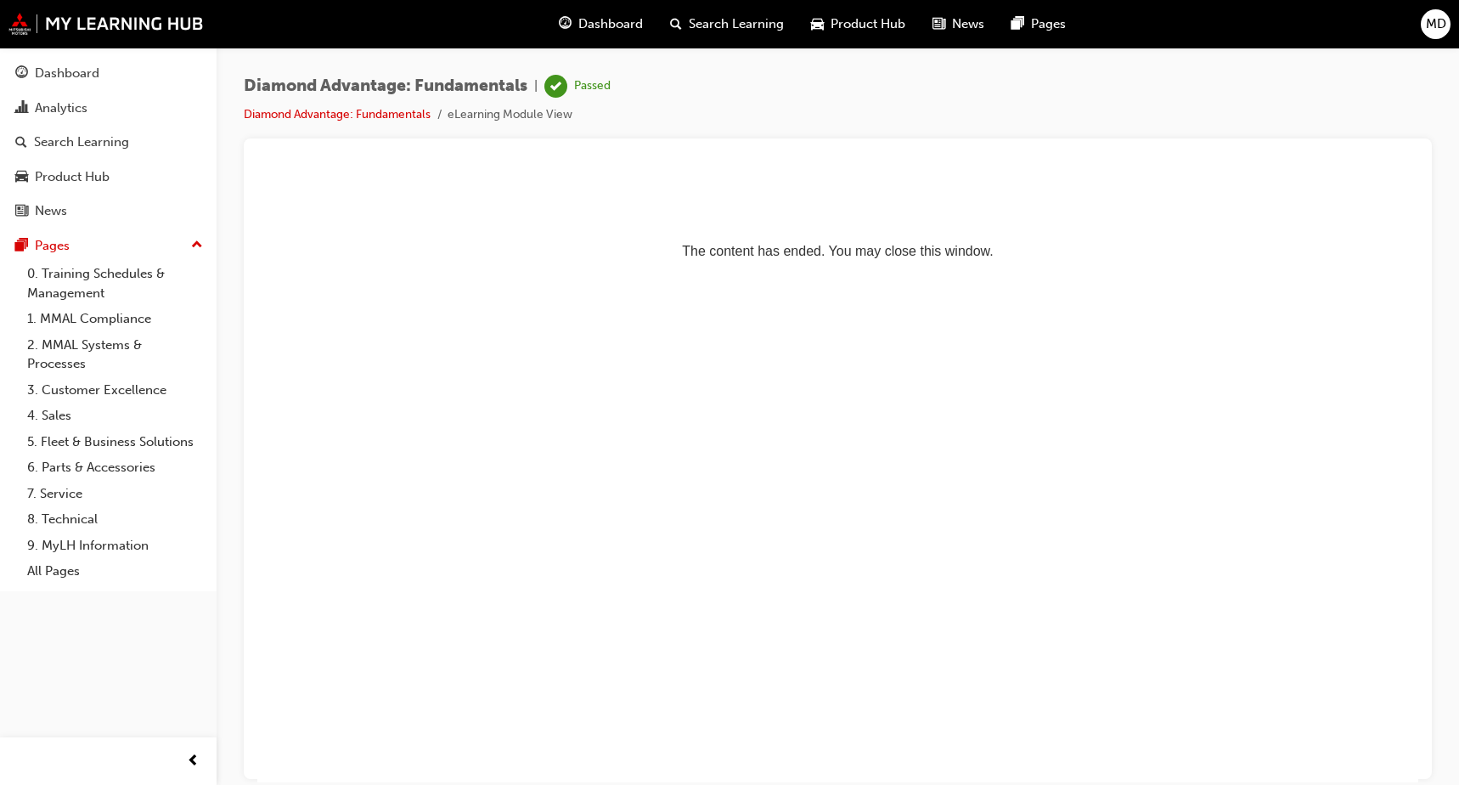
click at [616, 24] on span "Dashboard" at bounding box center [610, 24] width 65 height 20
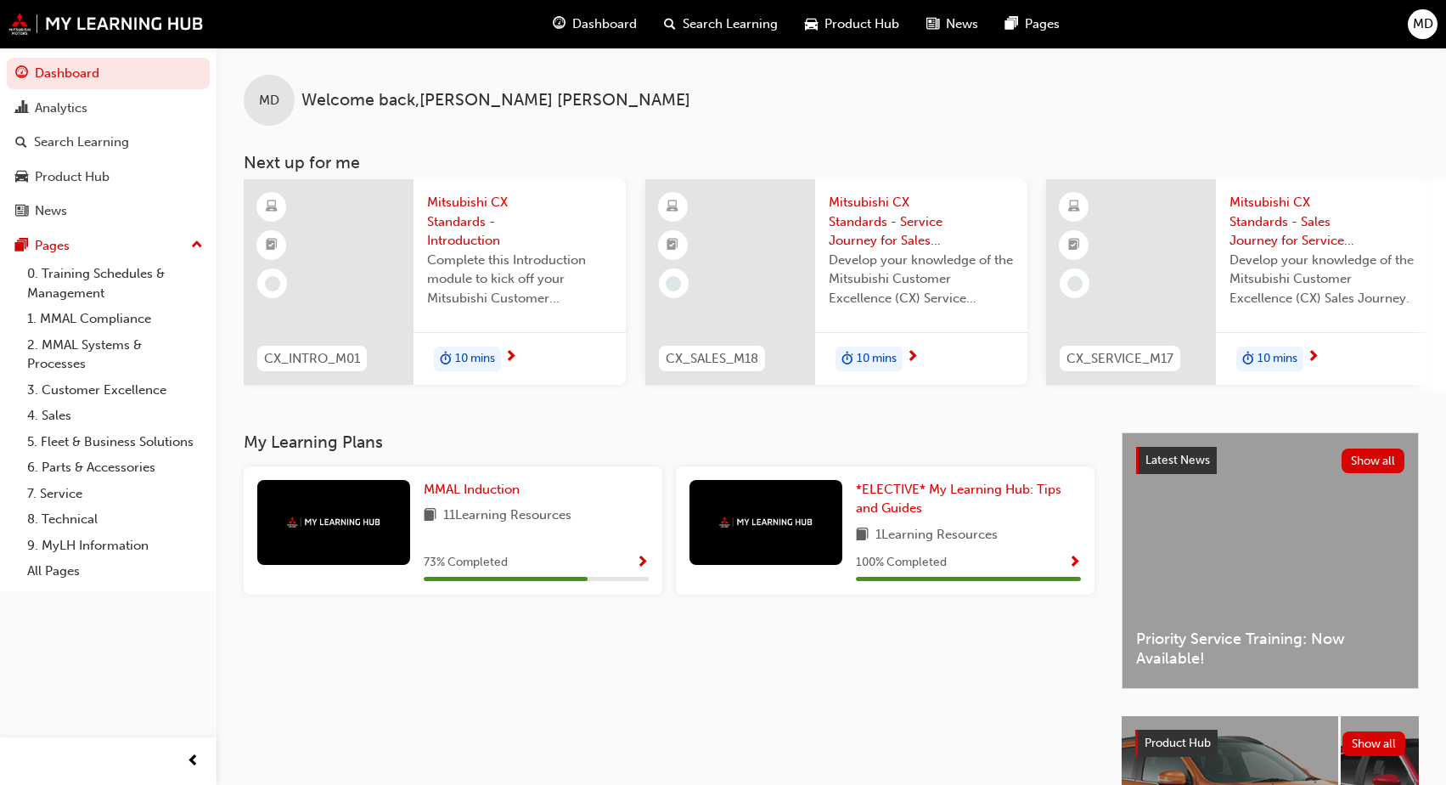
click at [323, 514] on div at bounding box center [333, 522] width 153 height 85
click at [644, 557] on span "Show Progress" at bounding box center [642, 562] width 13 height 15
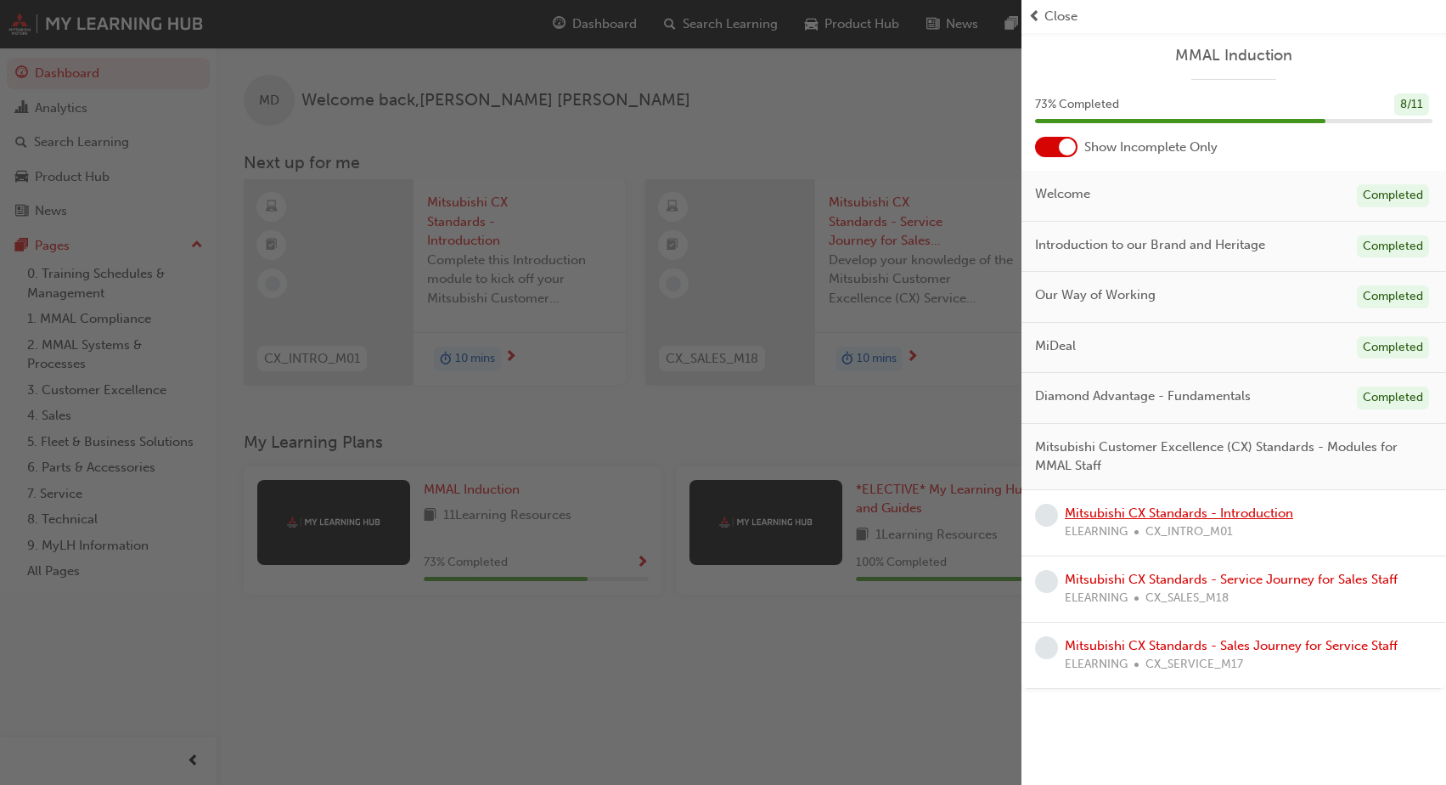
click at [1087, 512] on link "Mitsubishi CX Standards - Introduction" at bounding box center [1179, 512] width 228 height 15
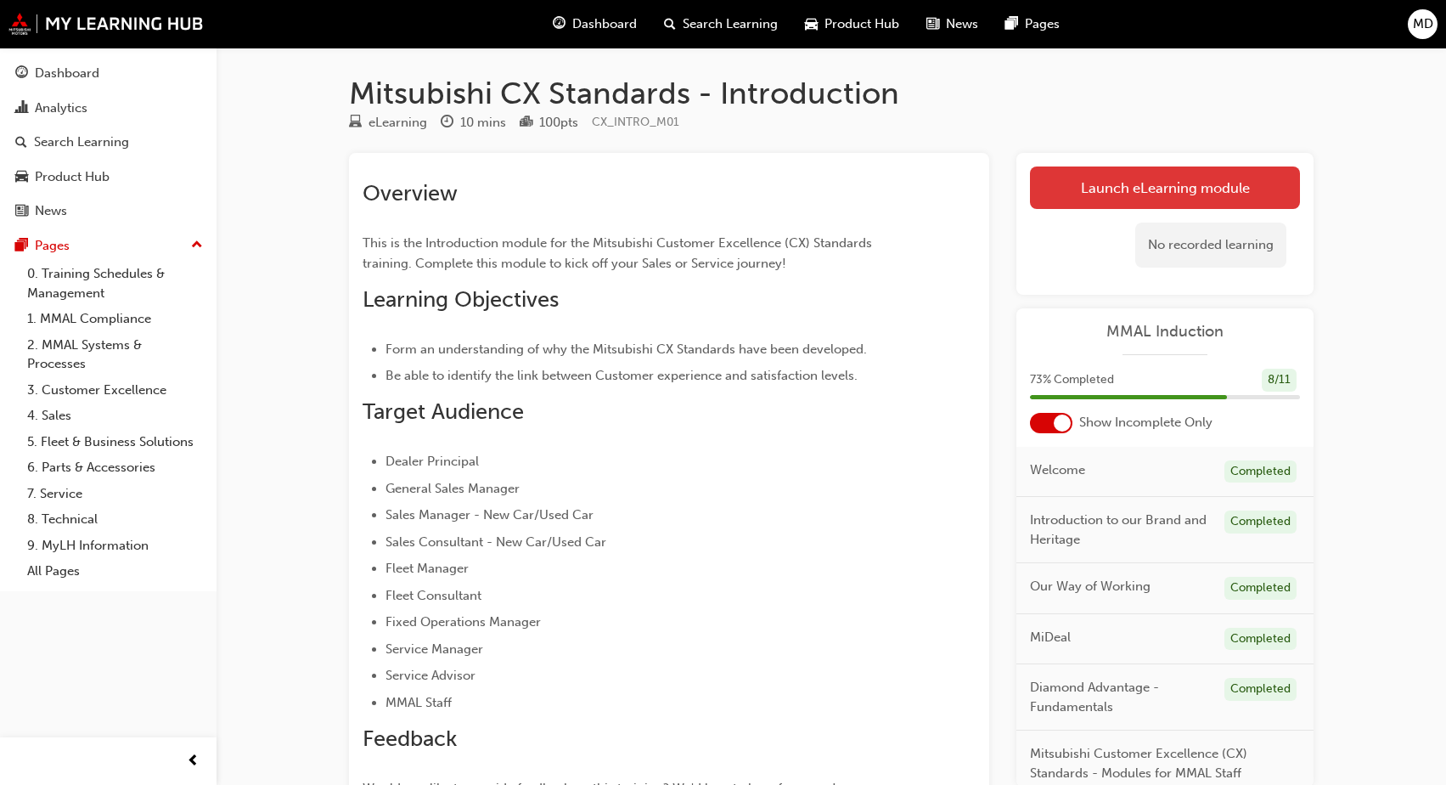
click at [1118, 181] on link "Launch eLearning module" at bounding box center [1165, 187] width 270 height 42
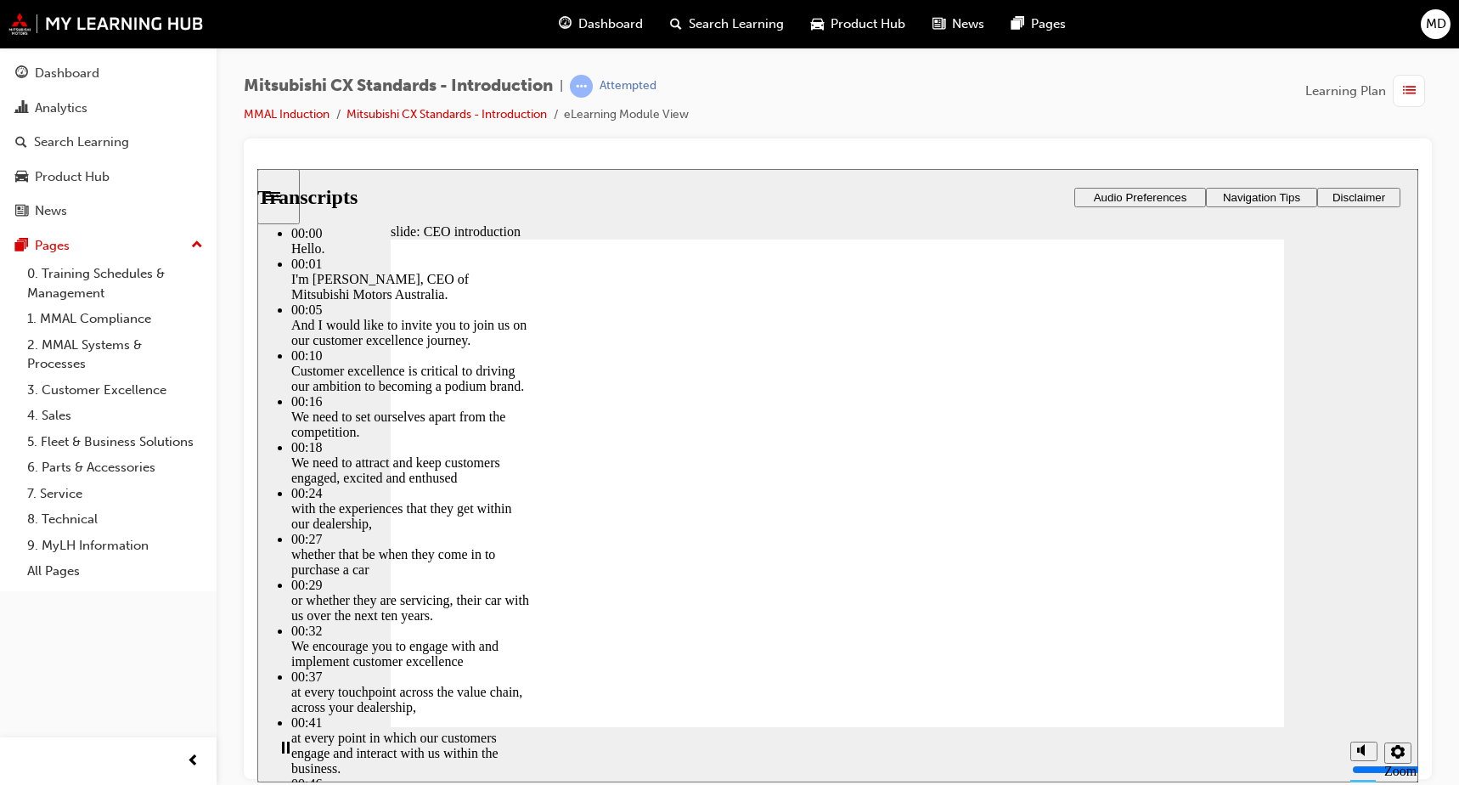
scroll to position [0, 0]
type input "155"
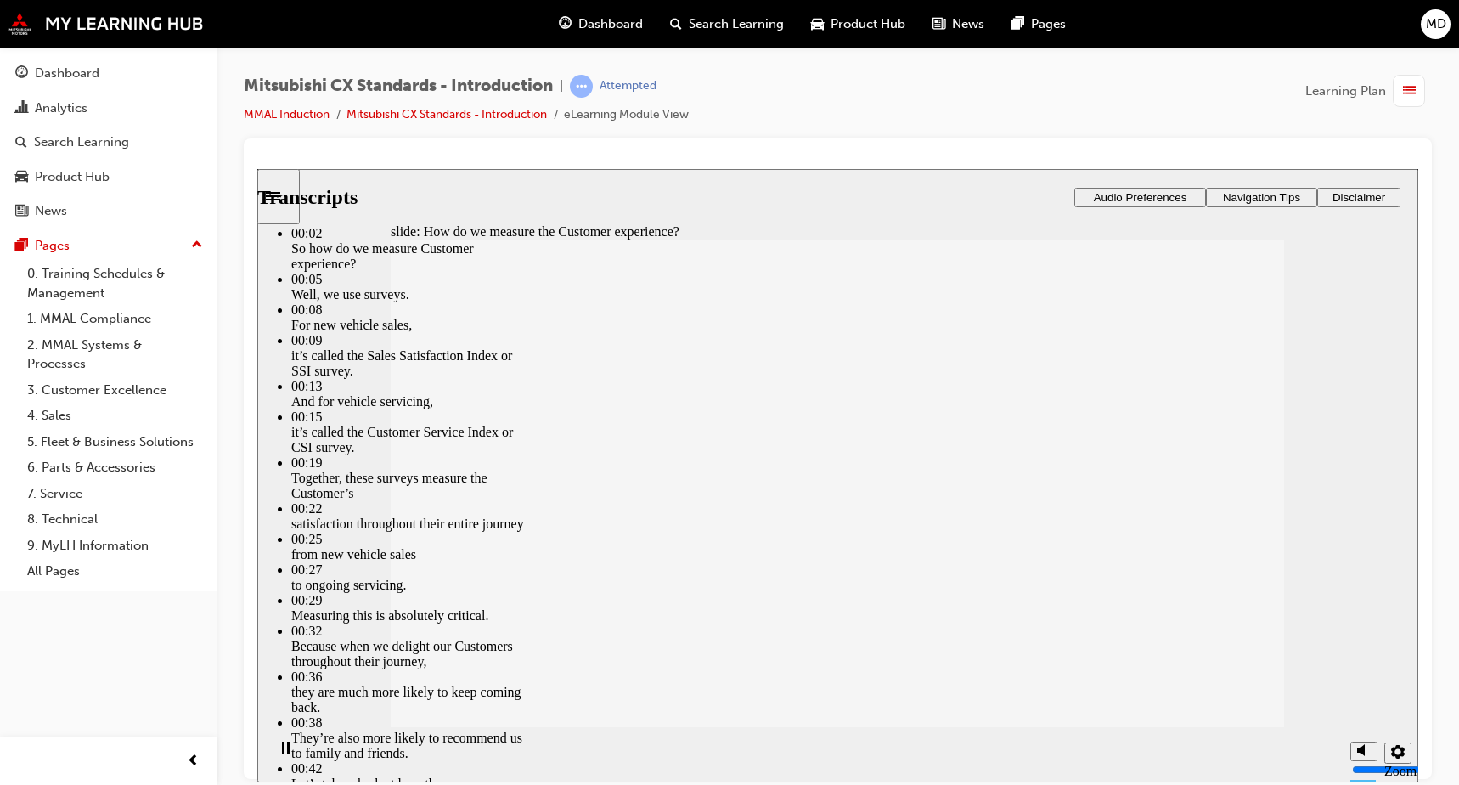
type input "3"
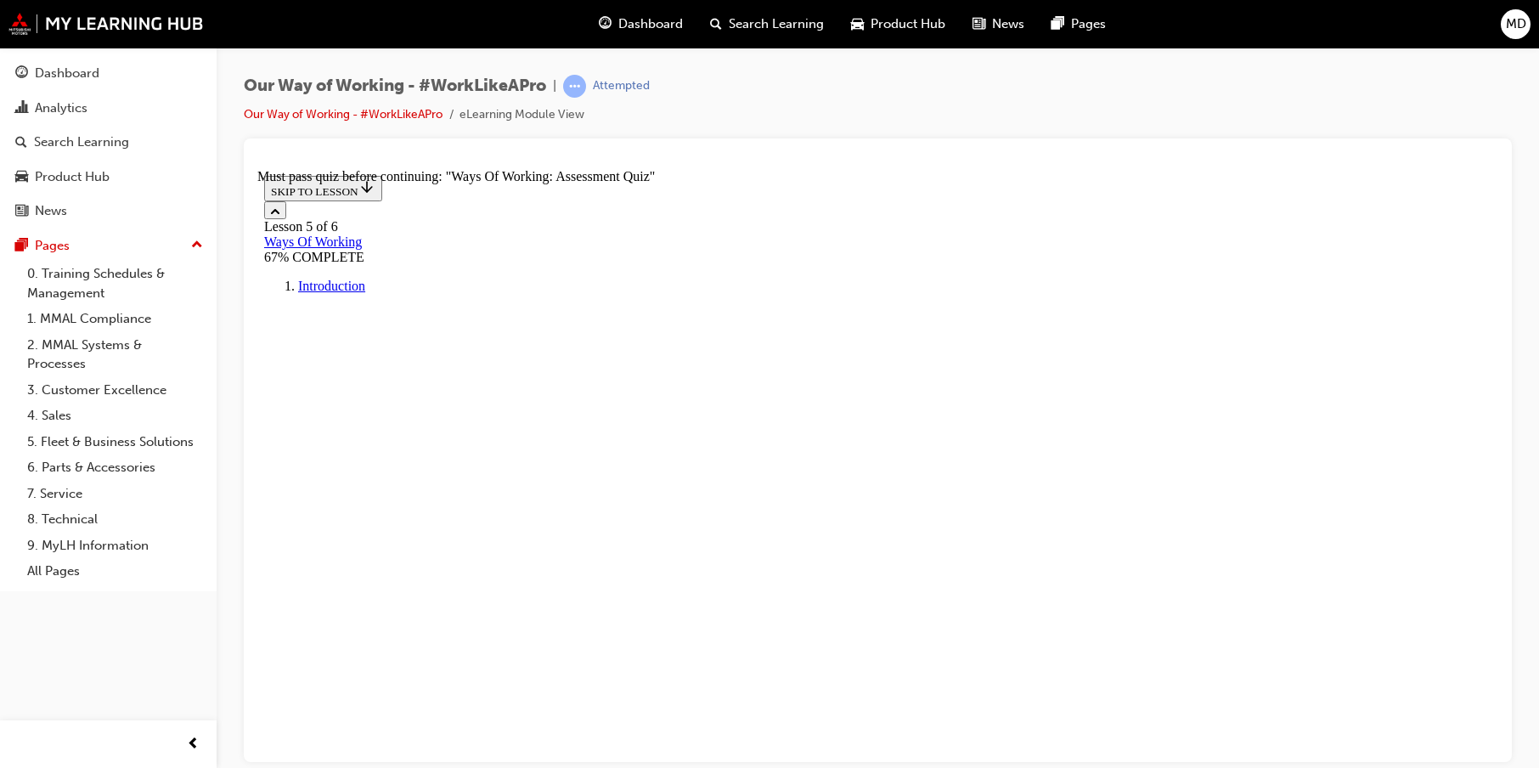
scroll to position [28, 0]
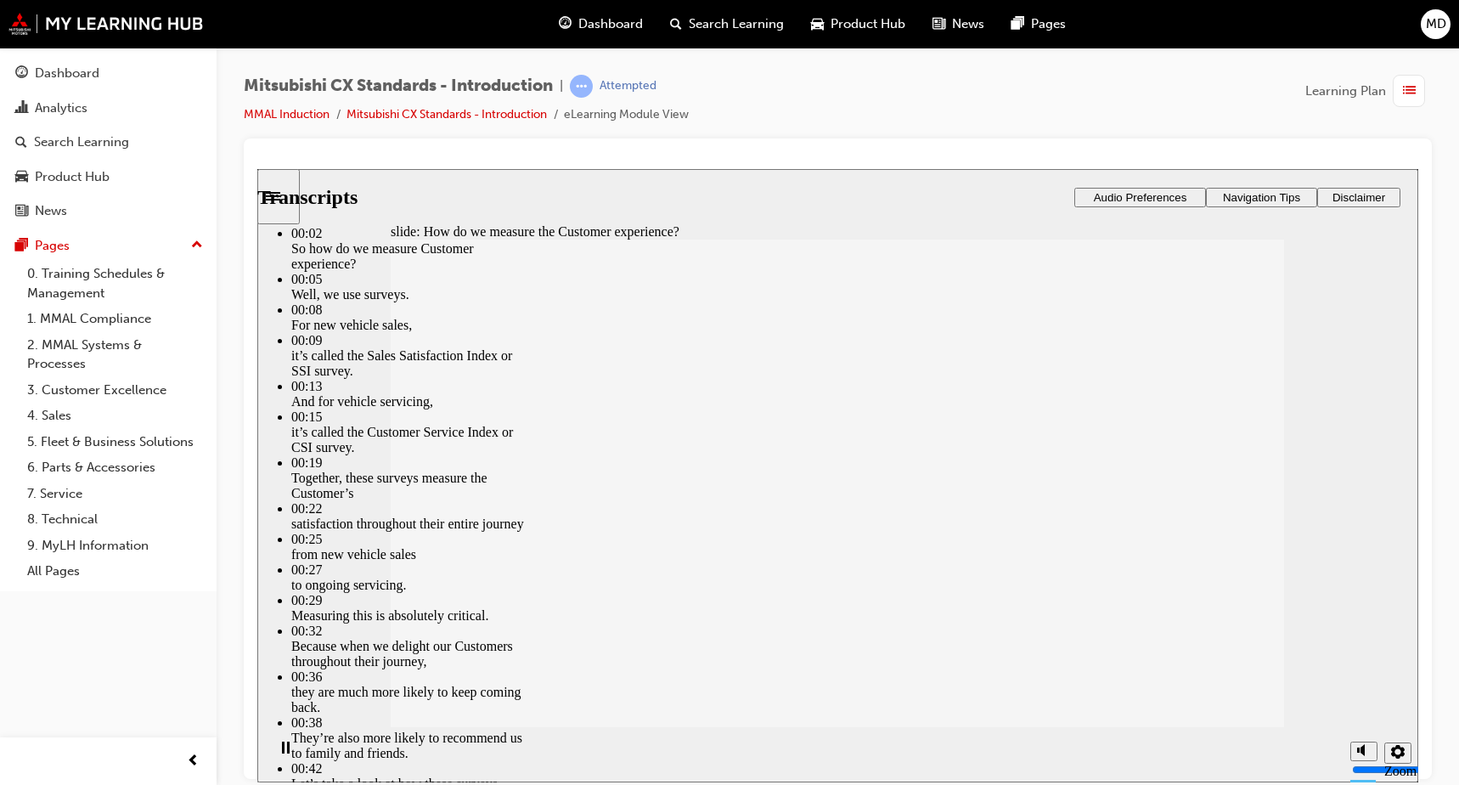
drag, startPoint x: 817, startPoint y: 605, endPoint x: 790, endPoint y: 579, distance: 37.8
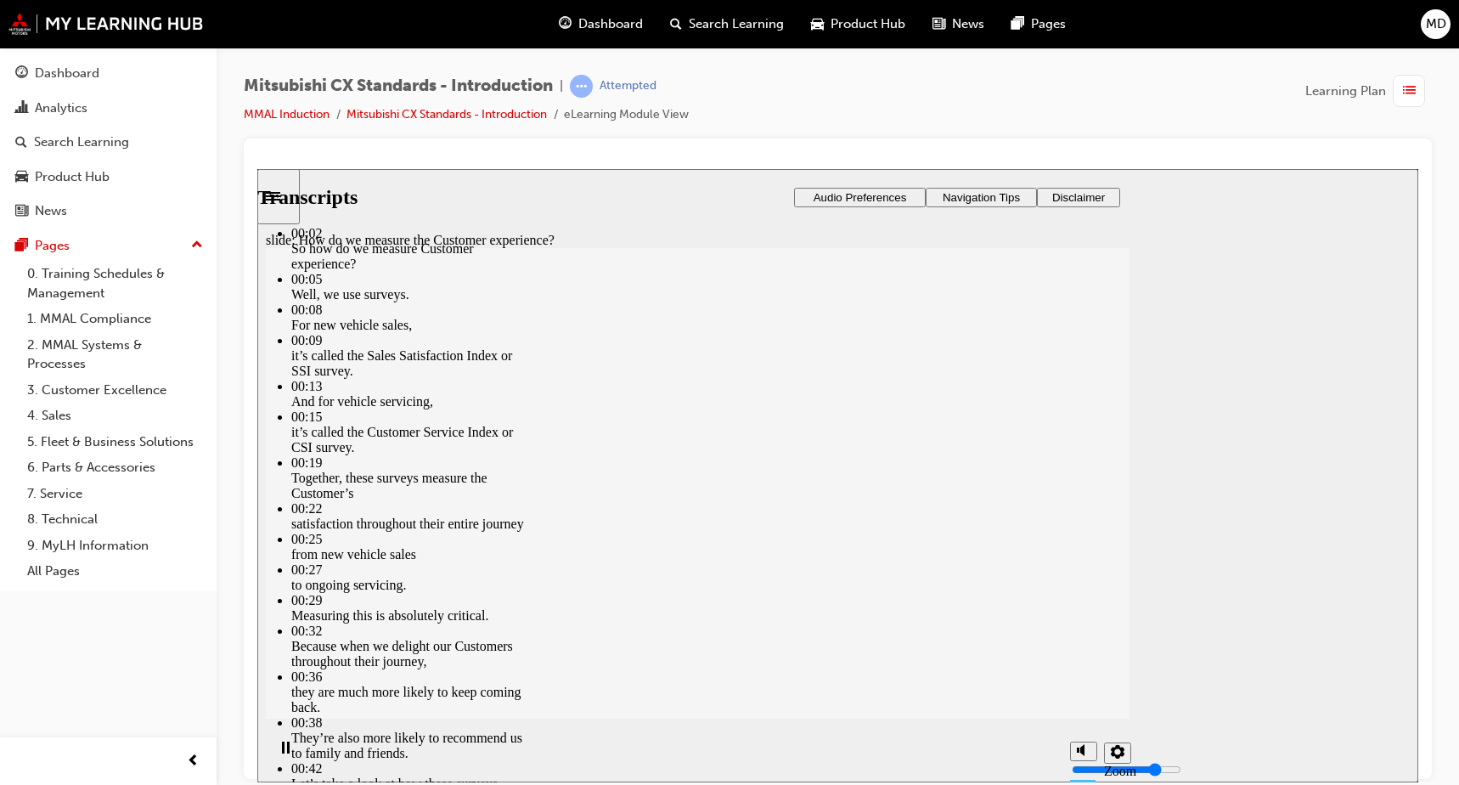
scroll to position [374, 0]
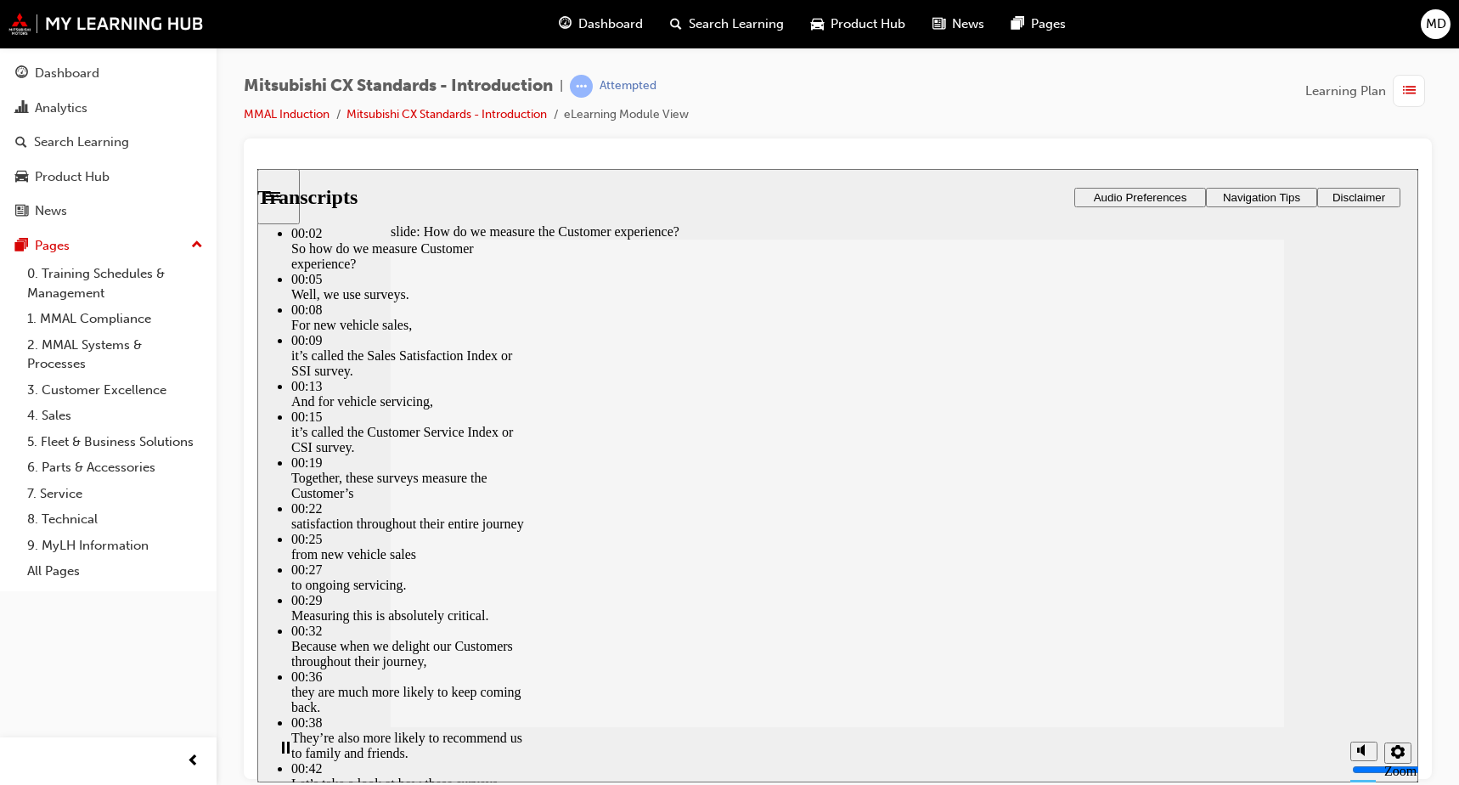
click at [282, 752] on icon "play/pause" at bounding box center [286, 746] width 8 height 12
click at [284, 750] on icon "play/pause" at bounding box center [285, 747] width 12 height 14
type input "187"
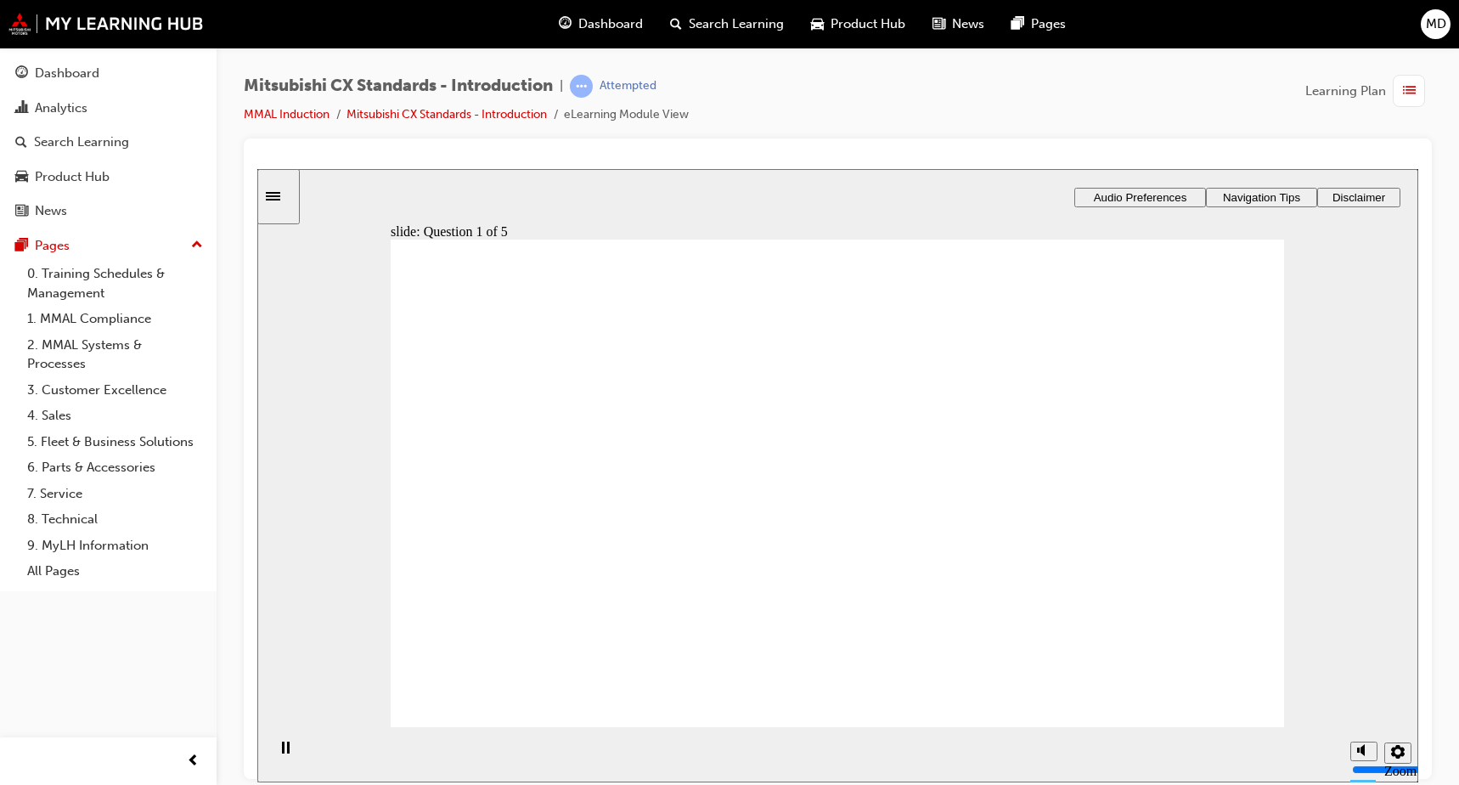
radio input "true"
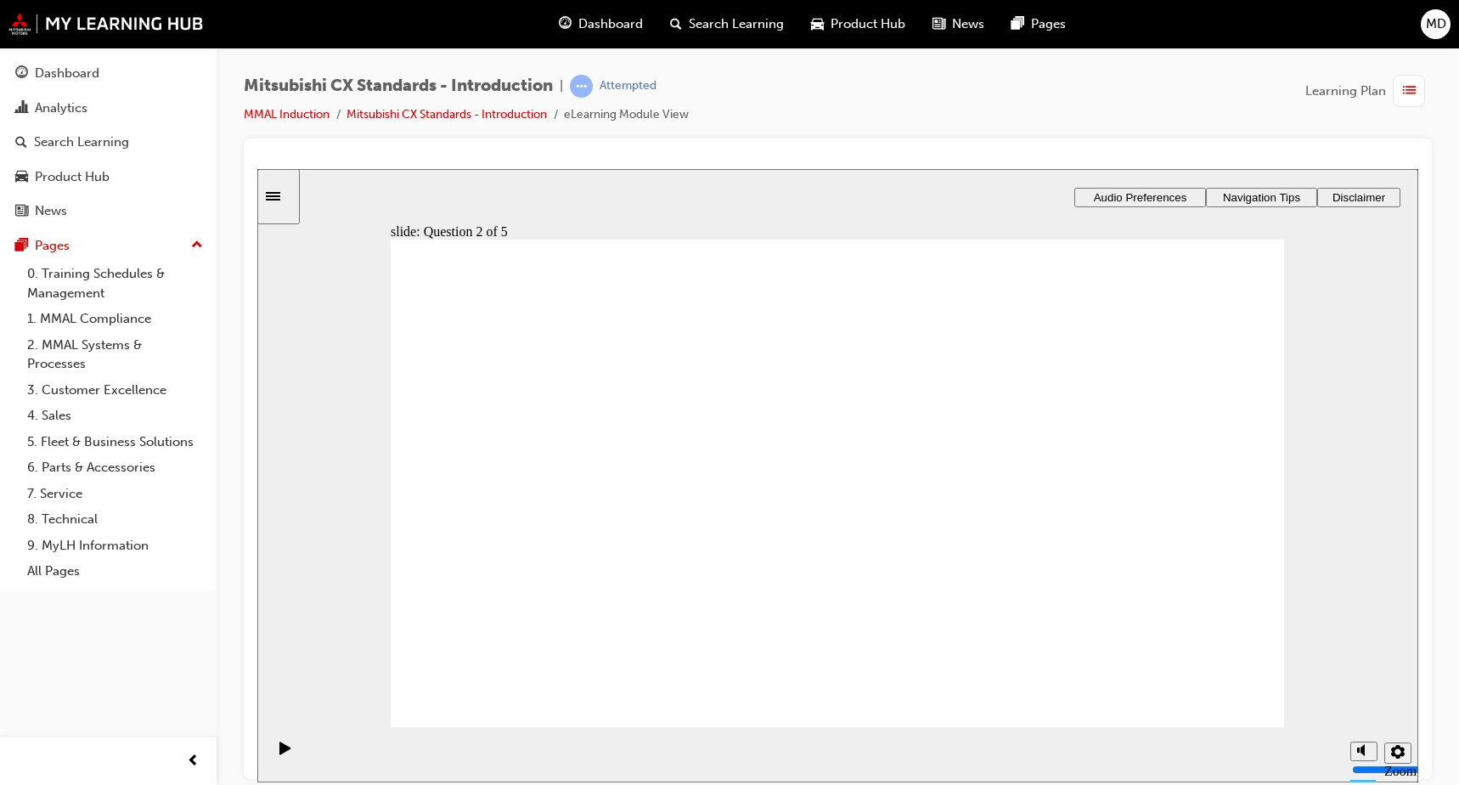
radio input "false"
radio input "true"
drag, startPoint x: 649, startPoint y: 469, endPoint x: 647, endPoint y: 482, distance: 13.7
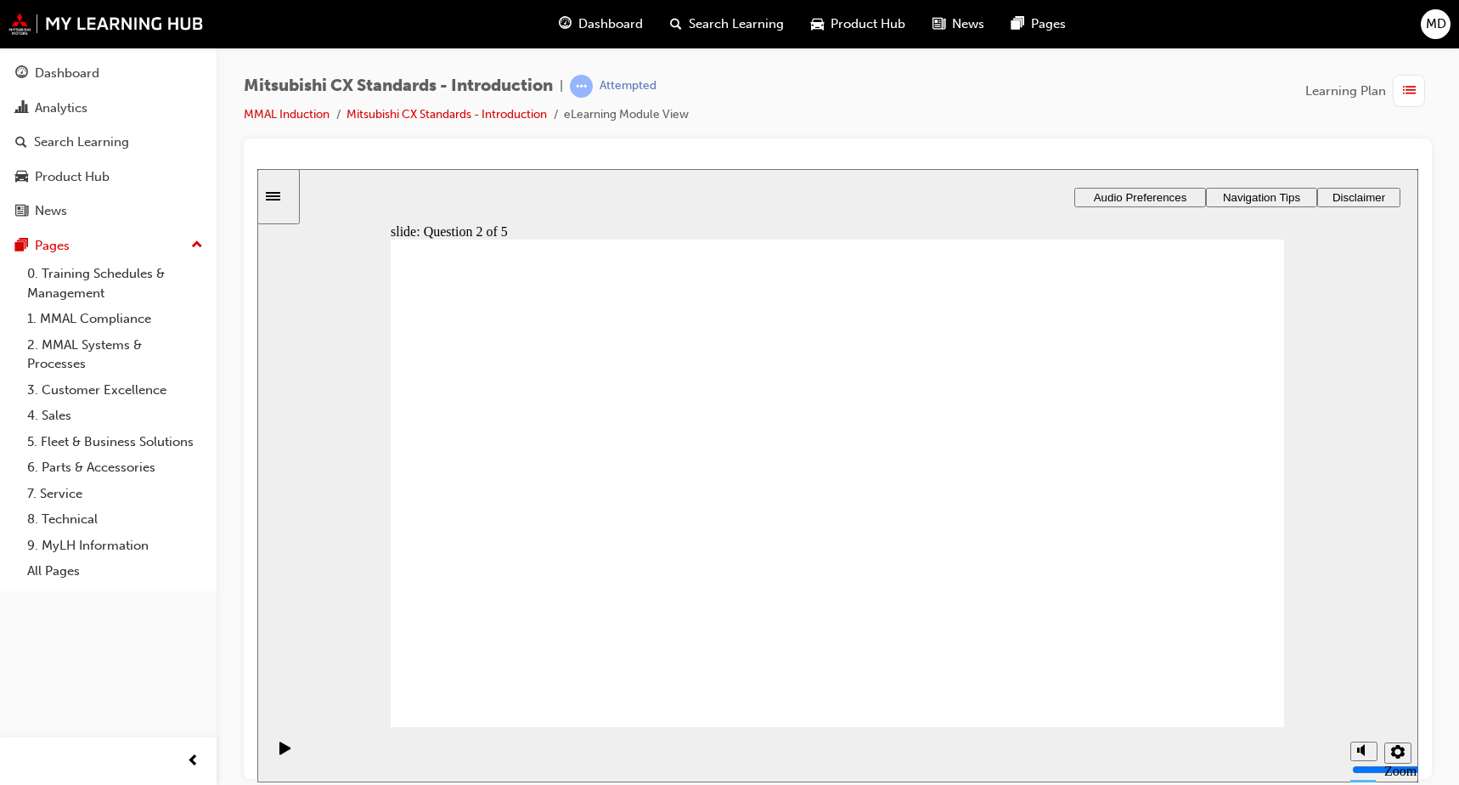
radio input "true"
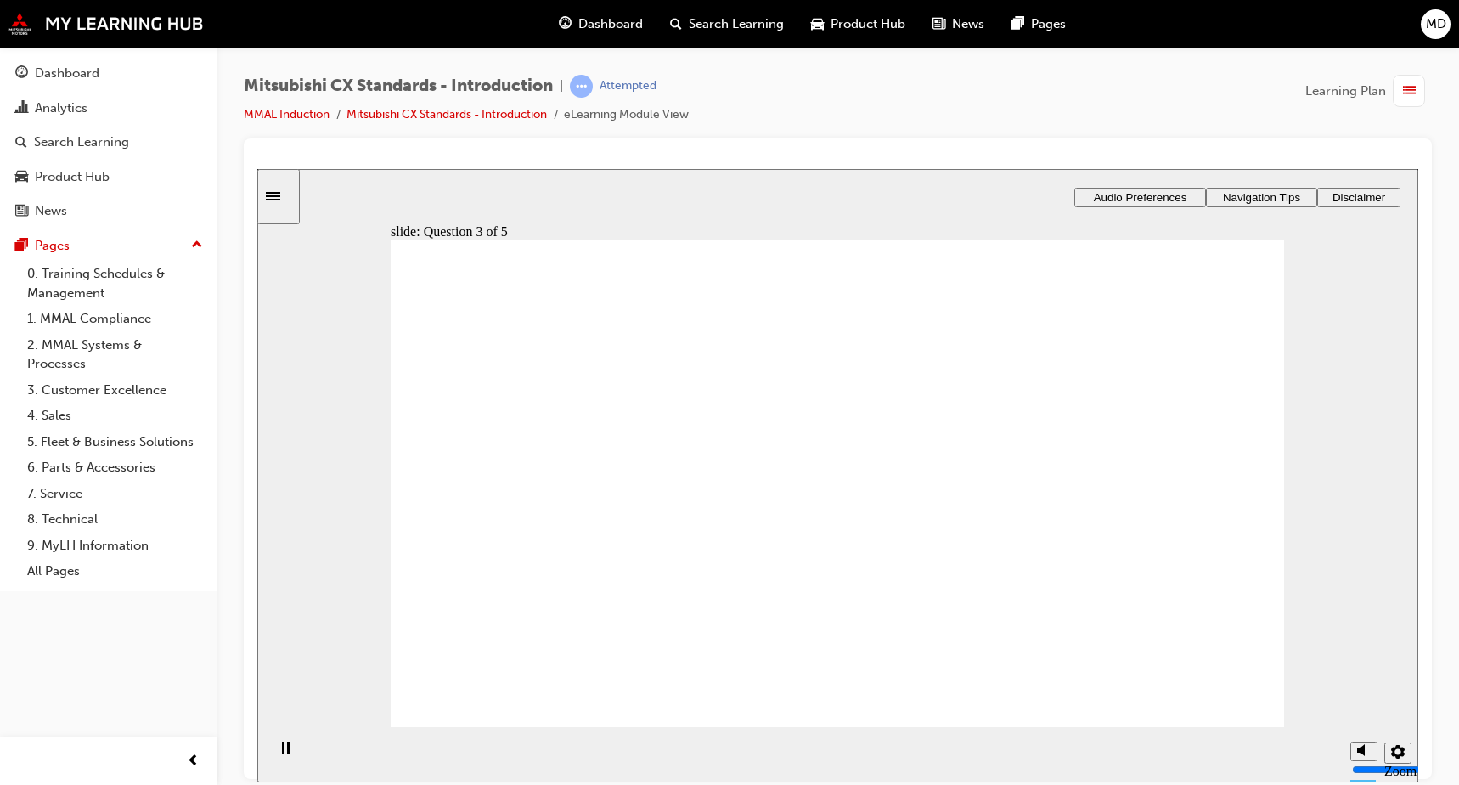
radio input "true"
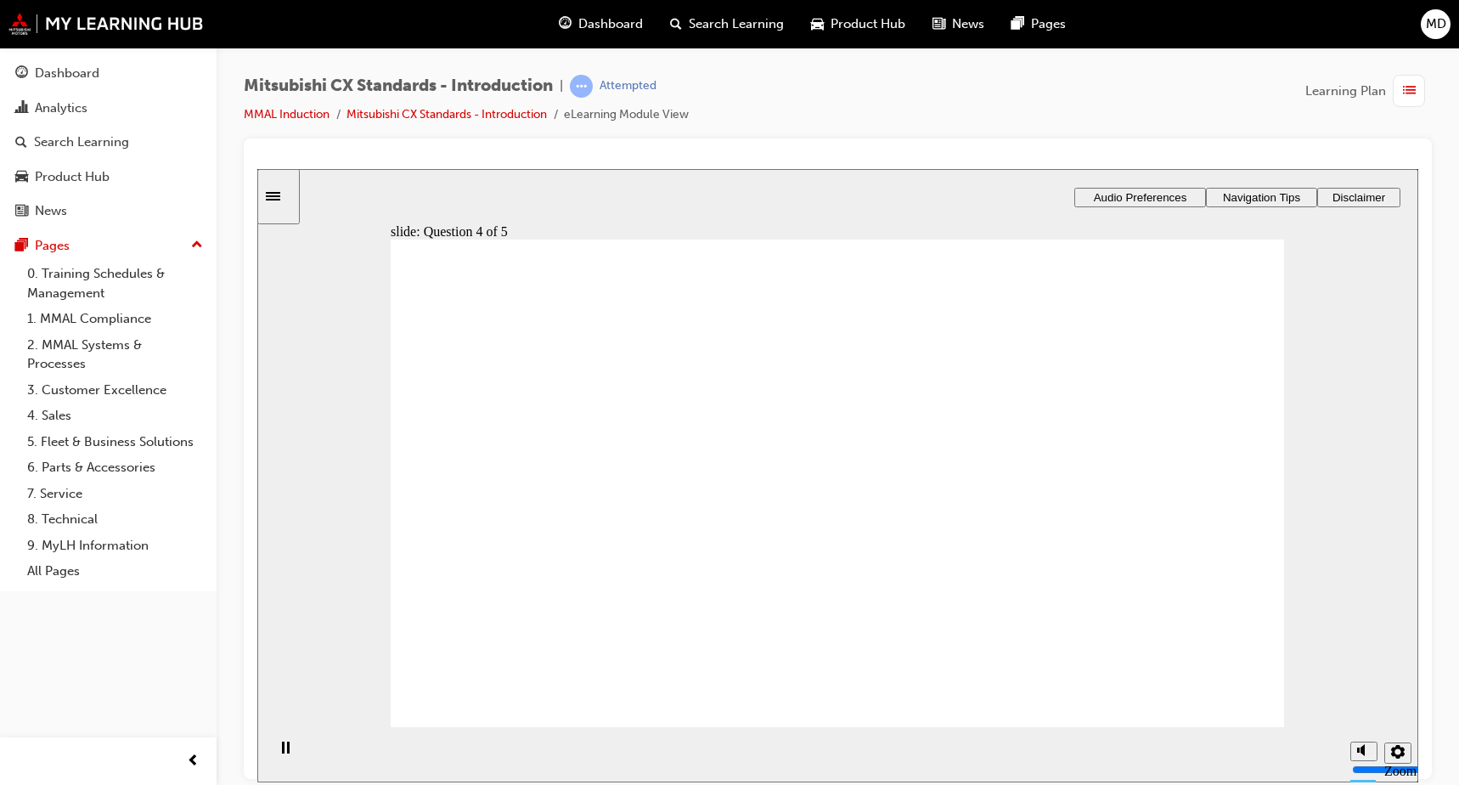
radio input "true"
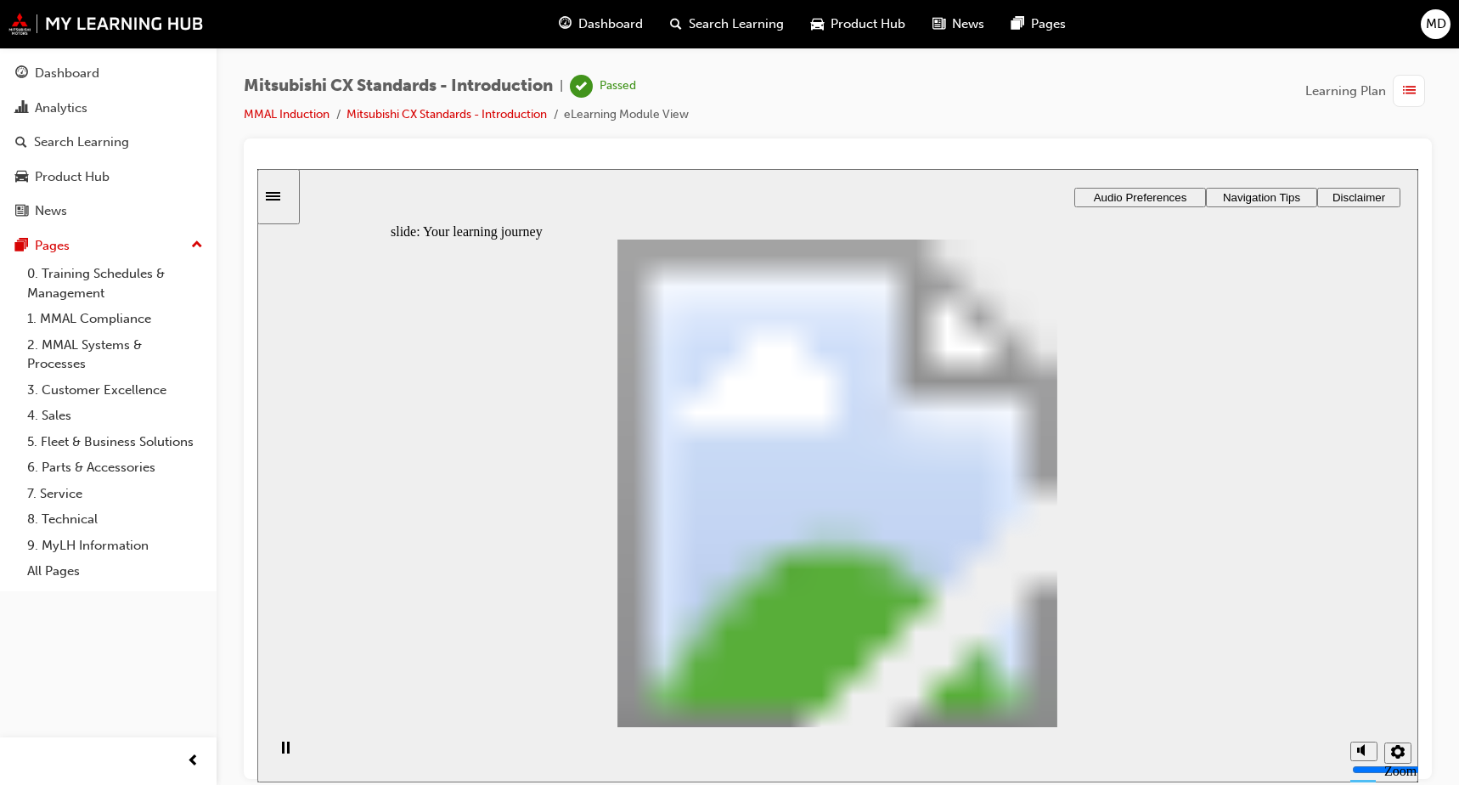
click at [605, 22] on span "Dashboard" at bounding box center [610, 24] width 65 height 20
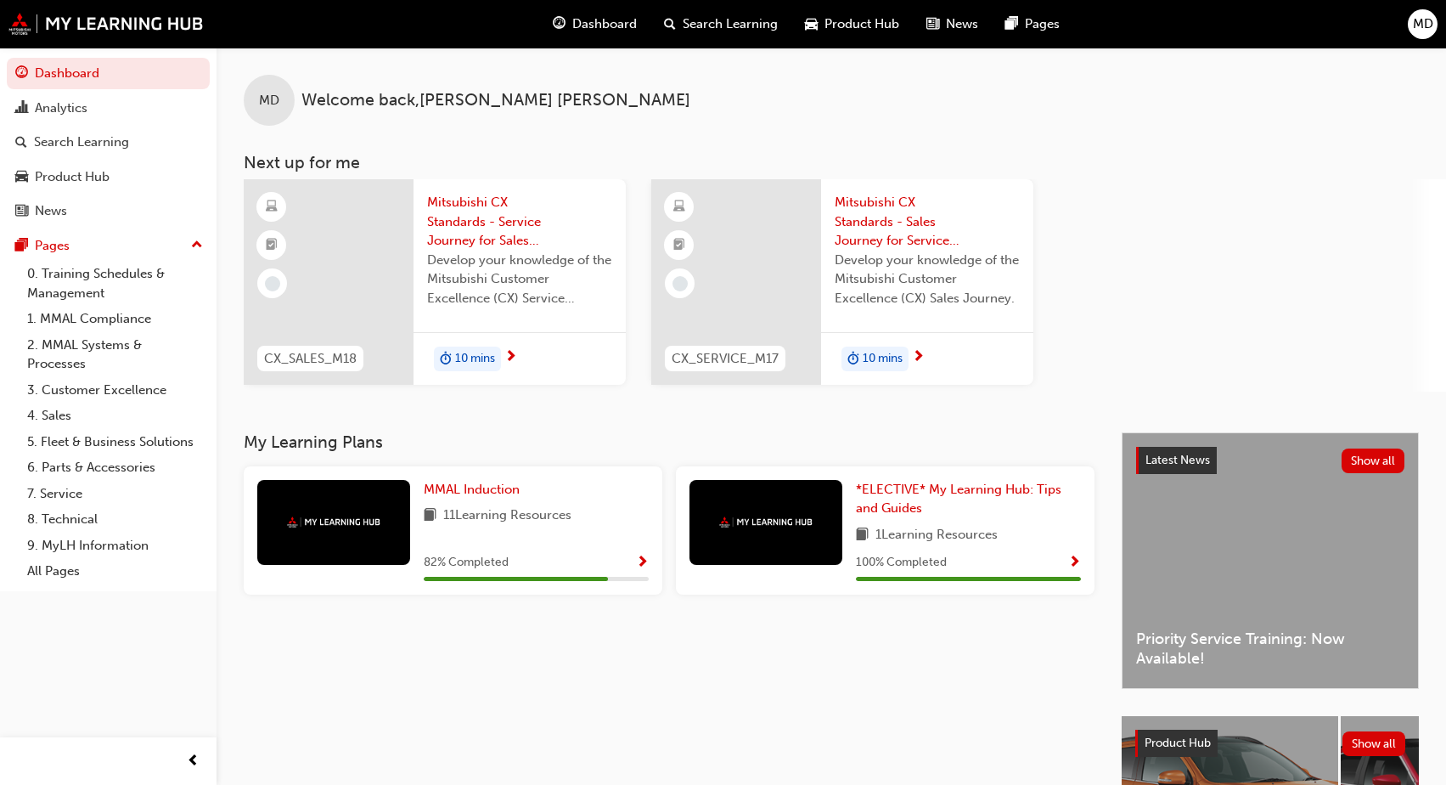
click at [362, 536] on div at bounding box center [333, 522] width 153 height 85
click at [528, 554] on div "82 % Completed" at bounding box center [536, 562] width 225 height 21
click at [642, 555] on span "Show Progress" at bounding box center [642, 562] width 13 height 15
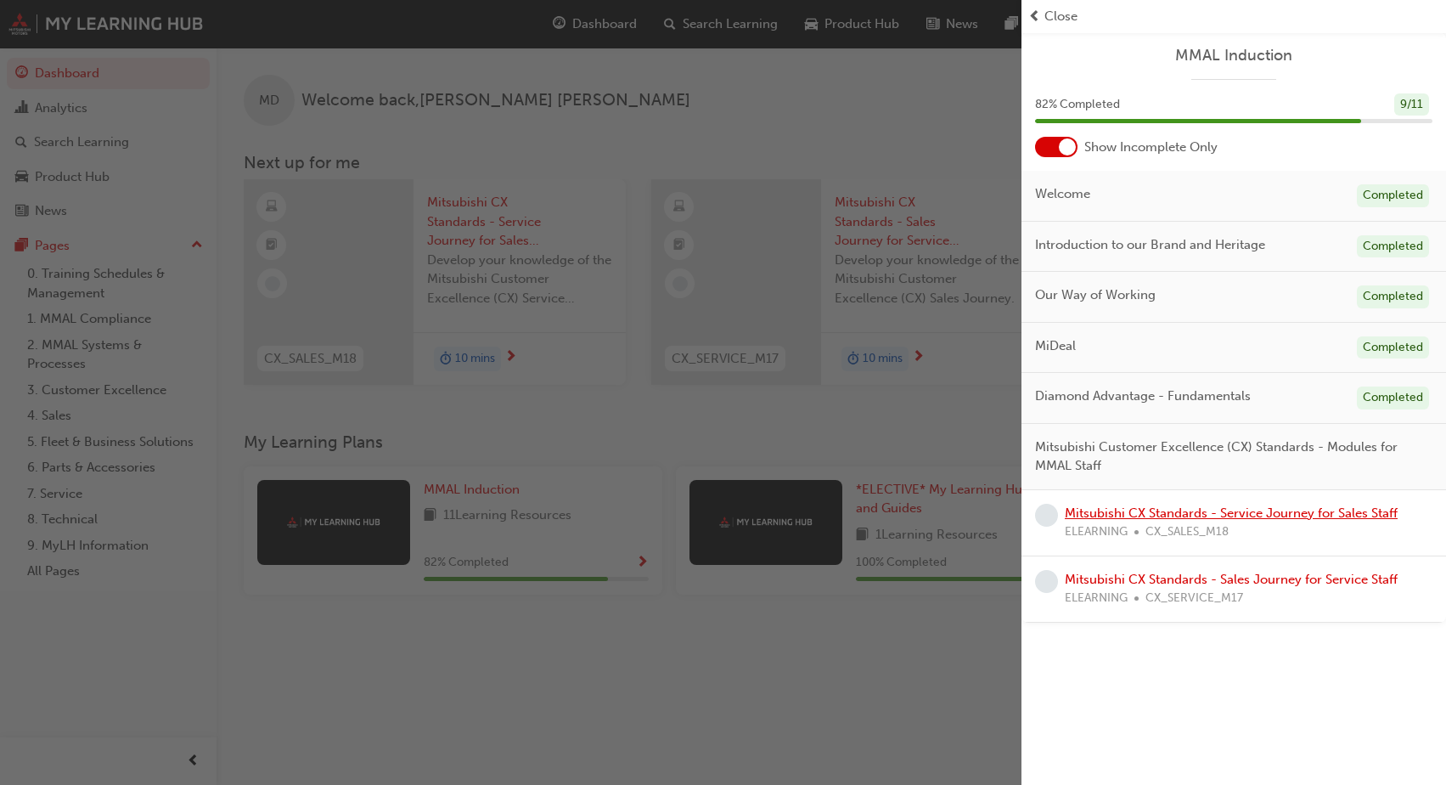
click at [1132, 513] on link "Mitsubishi CX Standards - Service Journey for Sales Staff" at bounding box center [1231, 512] width 333 height 15
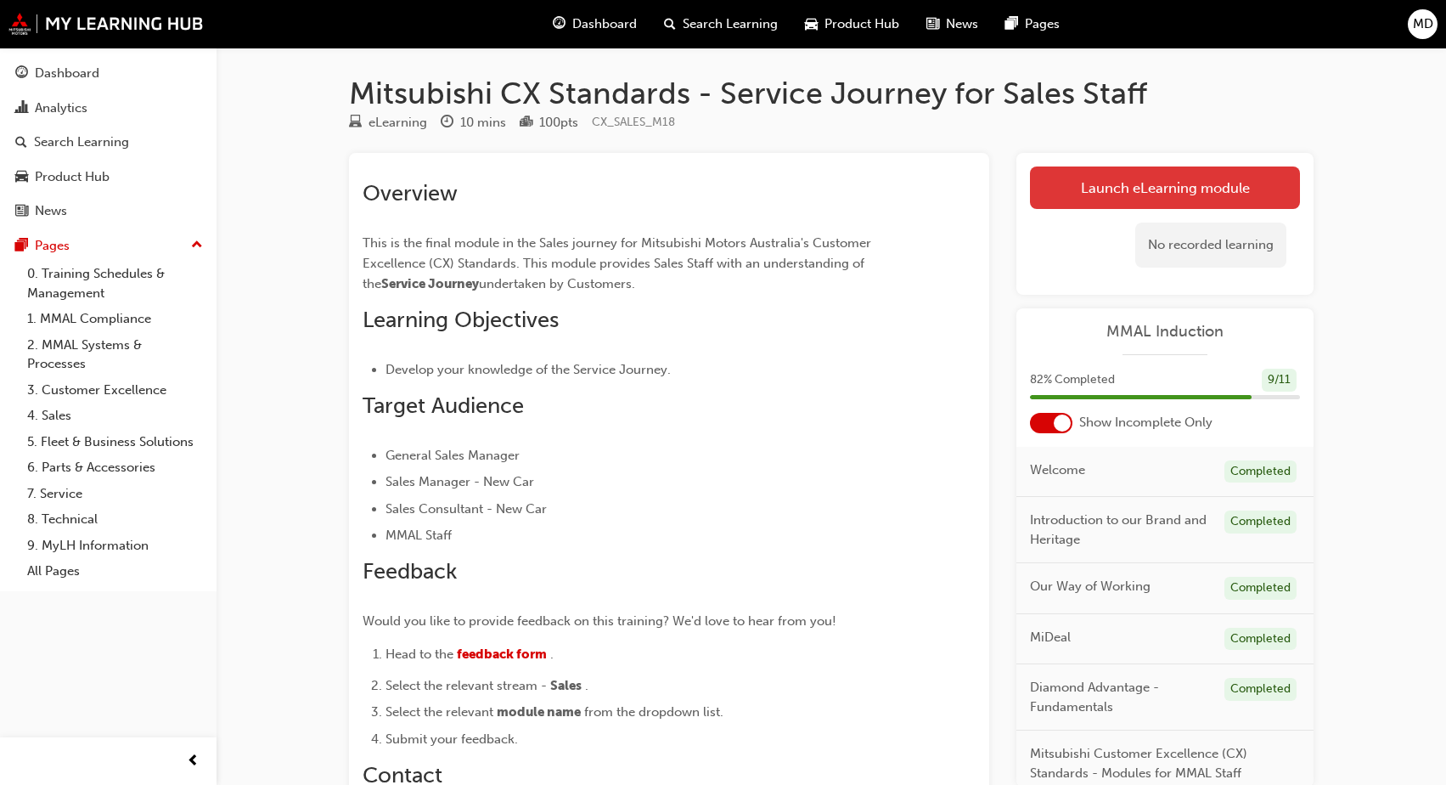
click at [1170, 187] on link "Launch eLearning module" at bounding box center [1165, 187] width 270 height 42
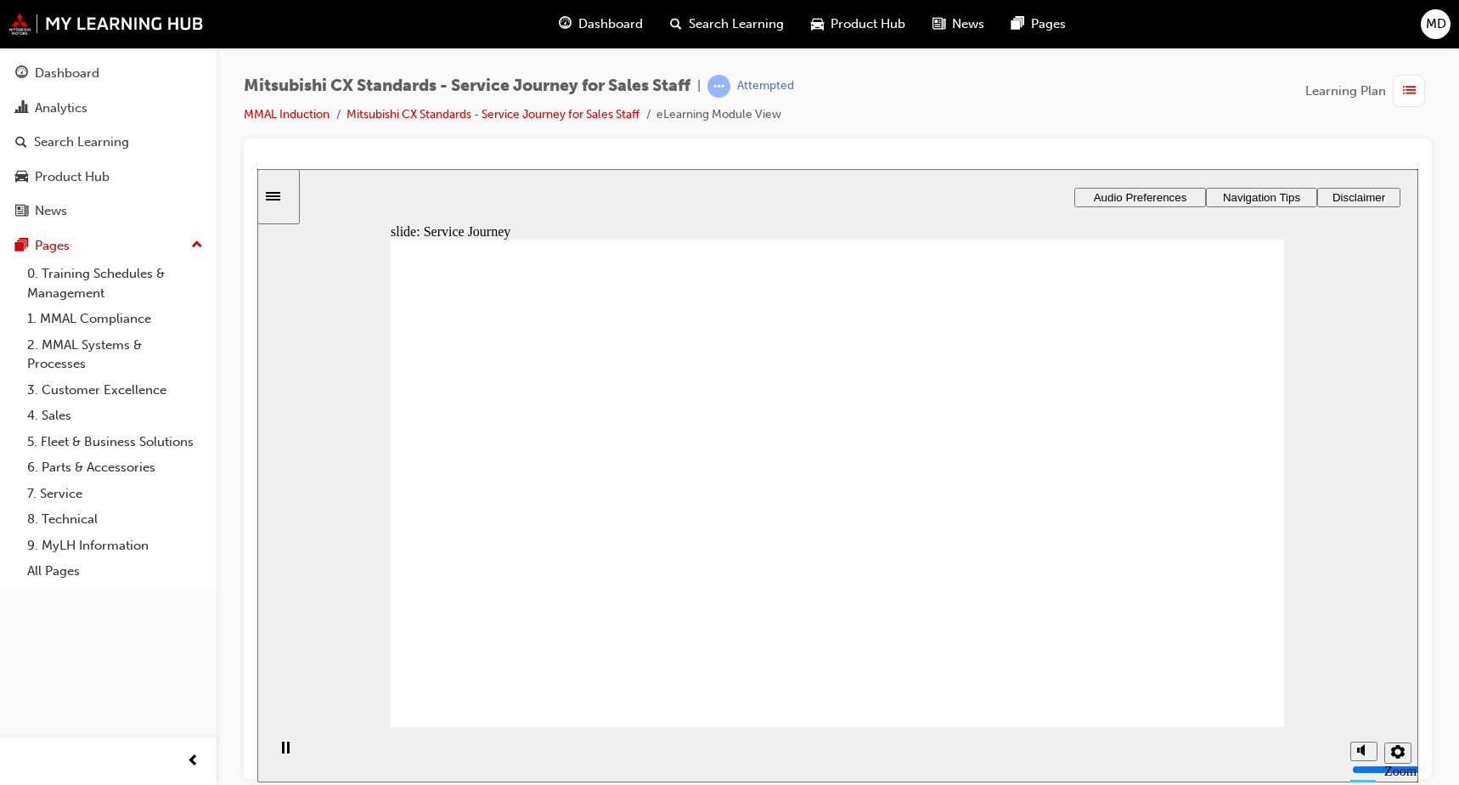
drag, startPoint x: 854, startPoint y: 610, endPoint x: 858, endPoint y: 617, distance: 8.7
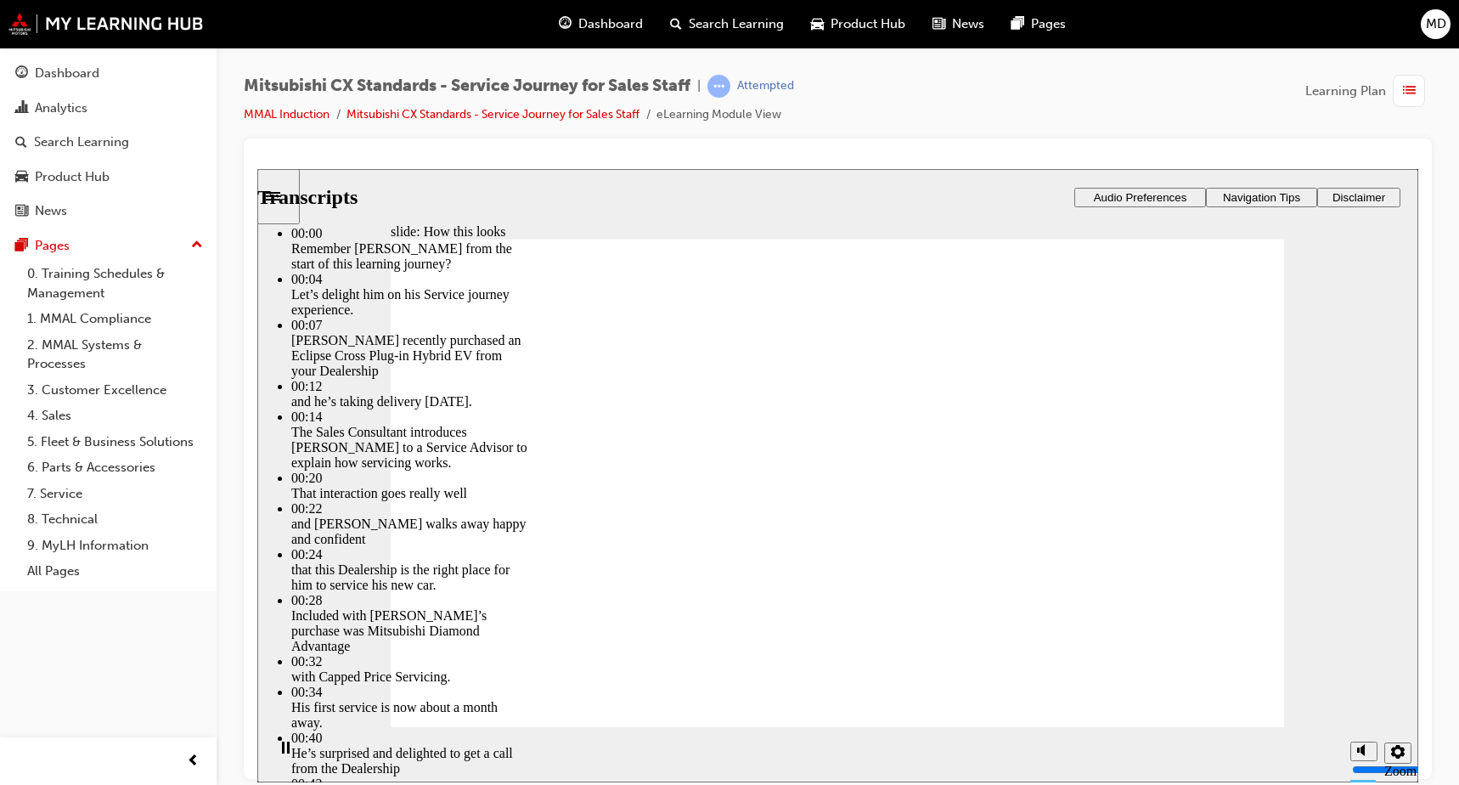
type input "330"
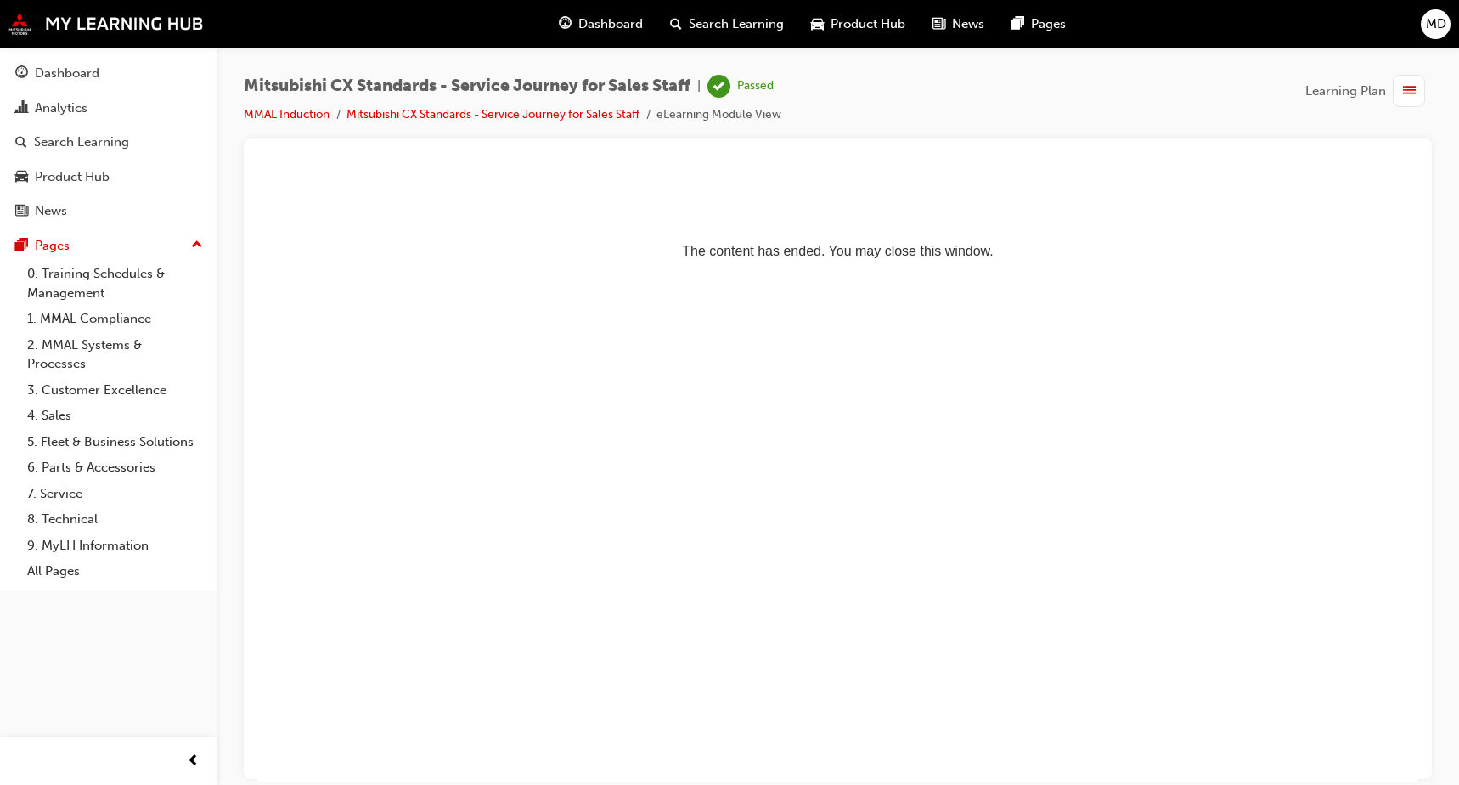
click at [603, 19] on span "Dashboard" at bounding box center [610, 24] width 65 height 20
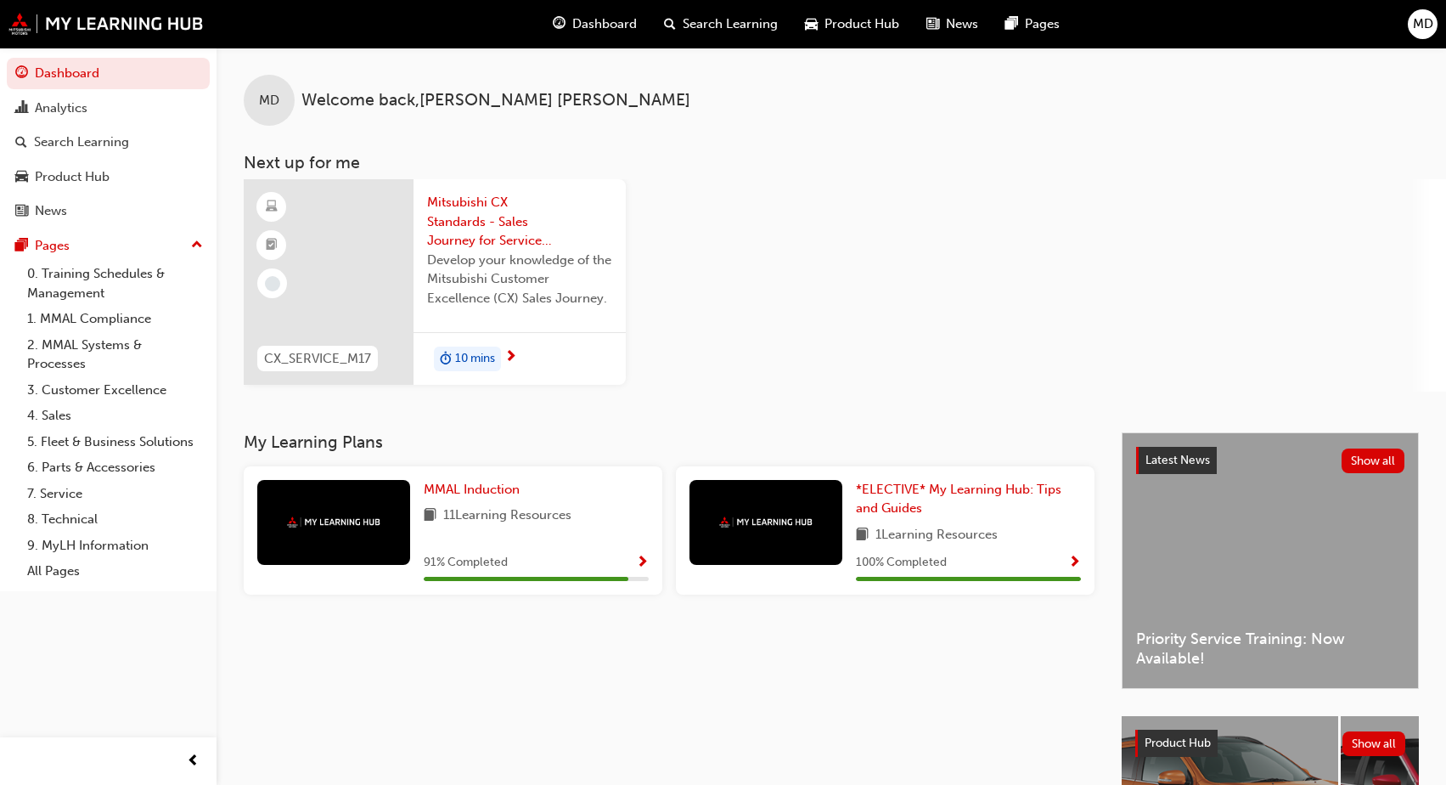
click at [379, 540] on div at bounding box center [333, 522] width 153 height 85
click at [644, 556] on span "Show Progress" at bounding box center [642, 562] width 13 height 15
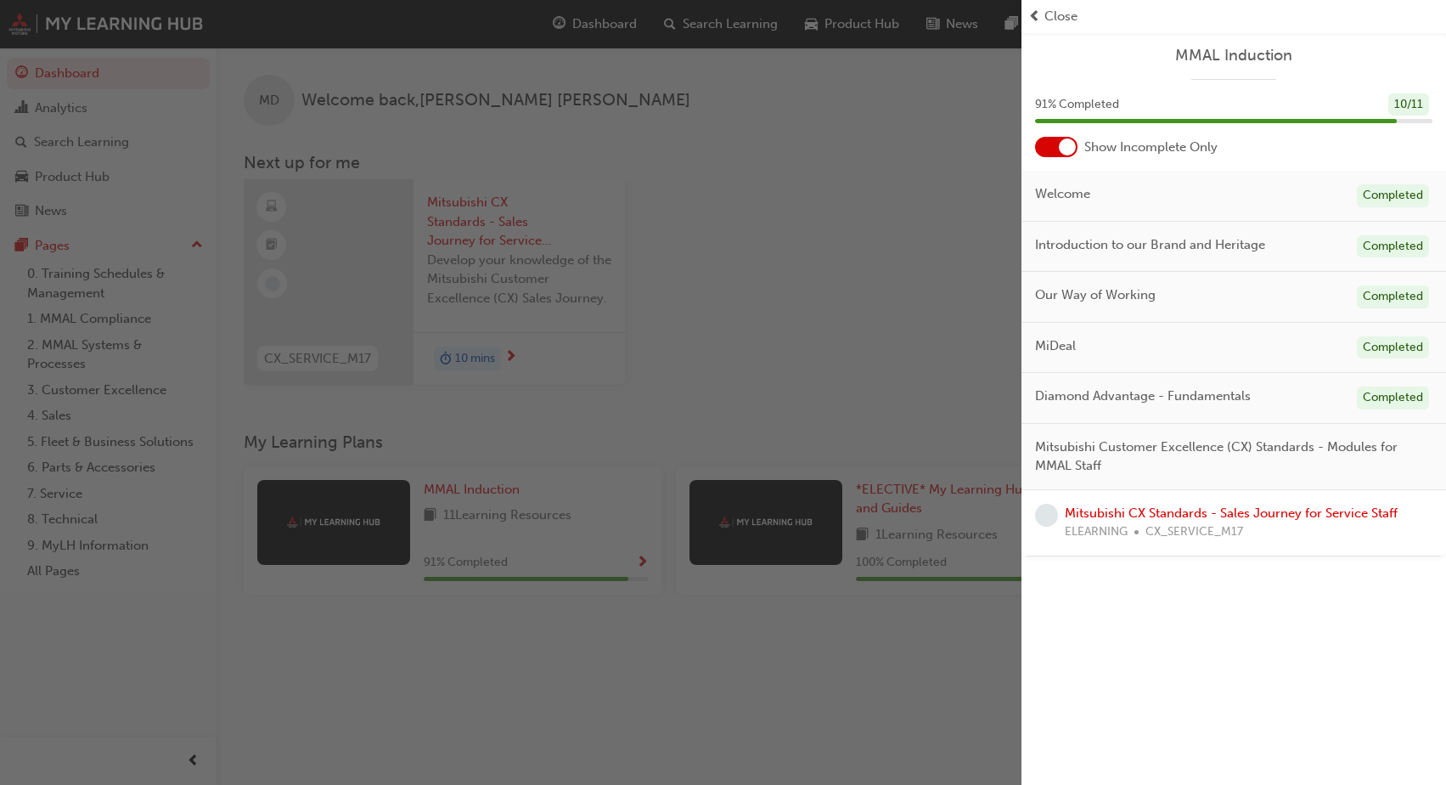
click at [1084, 451] on span "Mitsubishi Customer Excellence (CX) Standards - Modules for MMAL Staff" at bounding box center [1227, 456] width 384 height 38
click at [1098, 509] on link "Mitsubishi CX Standards - Sales Journey for Service Staff" at bounding box center [1231, 512] width 333 height 15
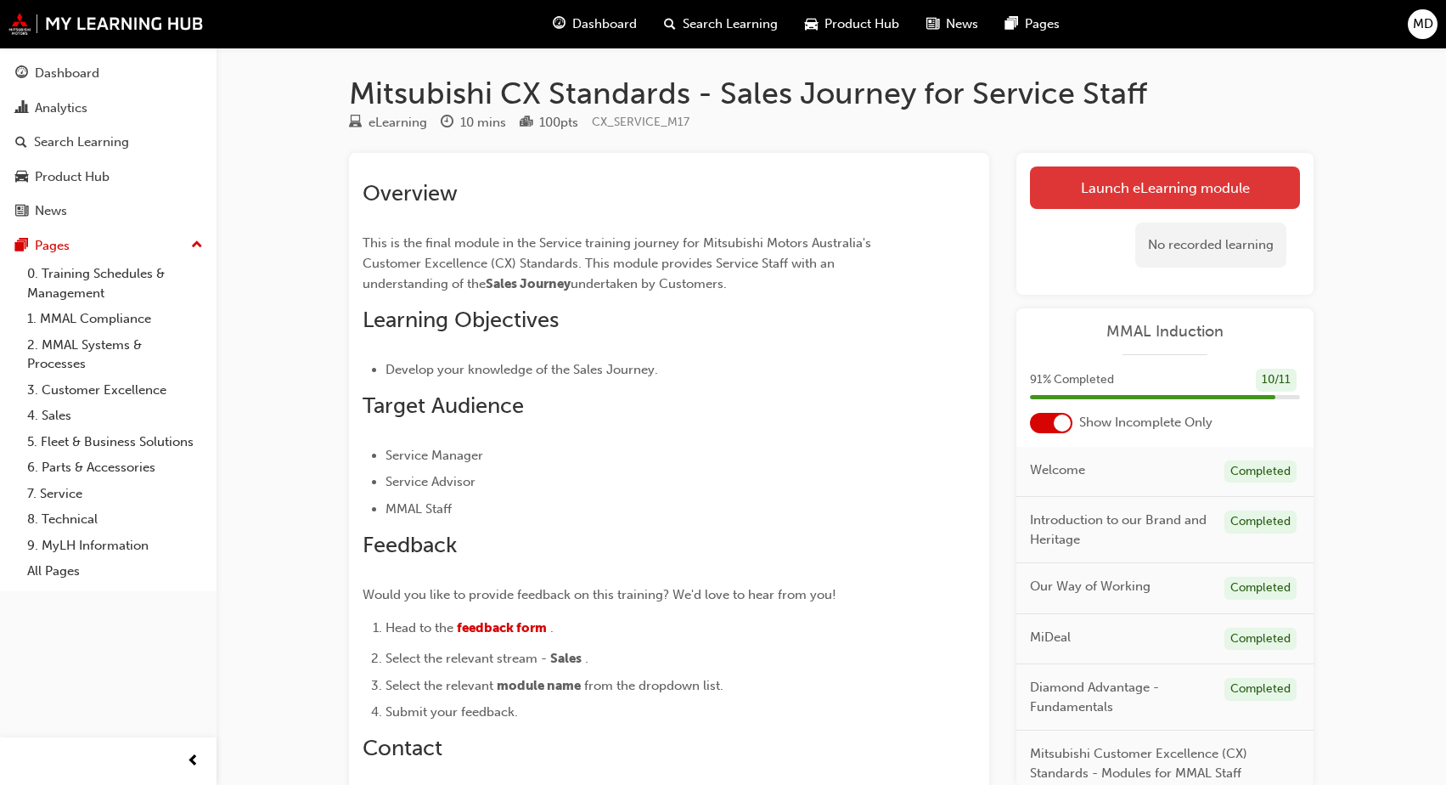
click at [1076, 187] on link "Launch eLearning module" at bounding box center [1165, 187] width 270 height 42
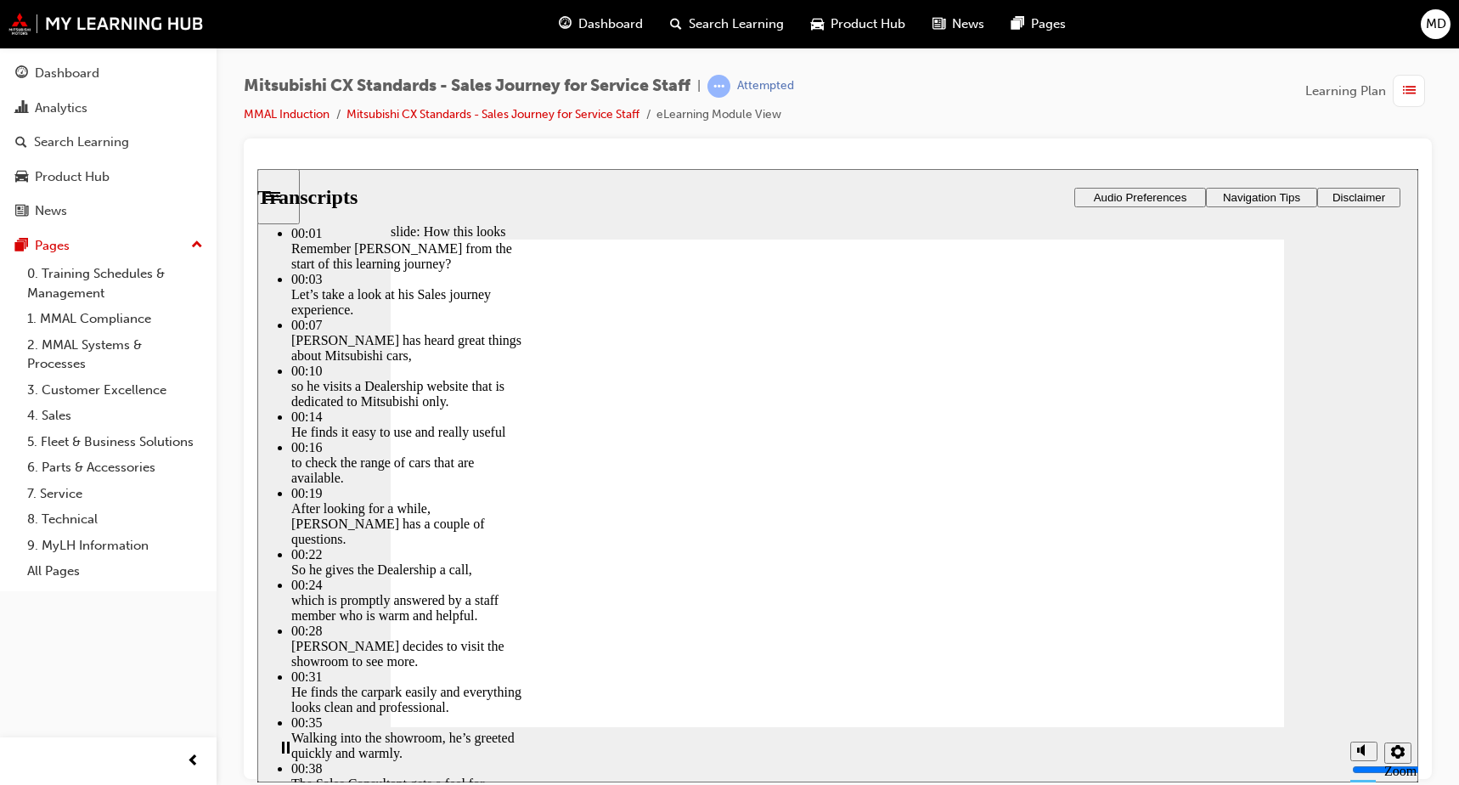
type input "264"
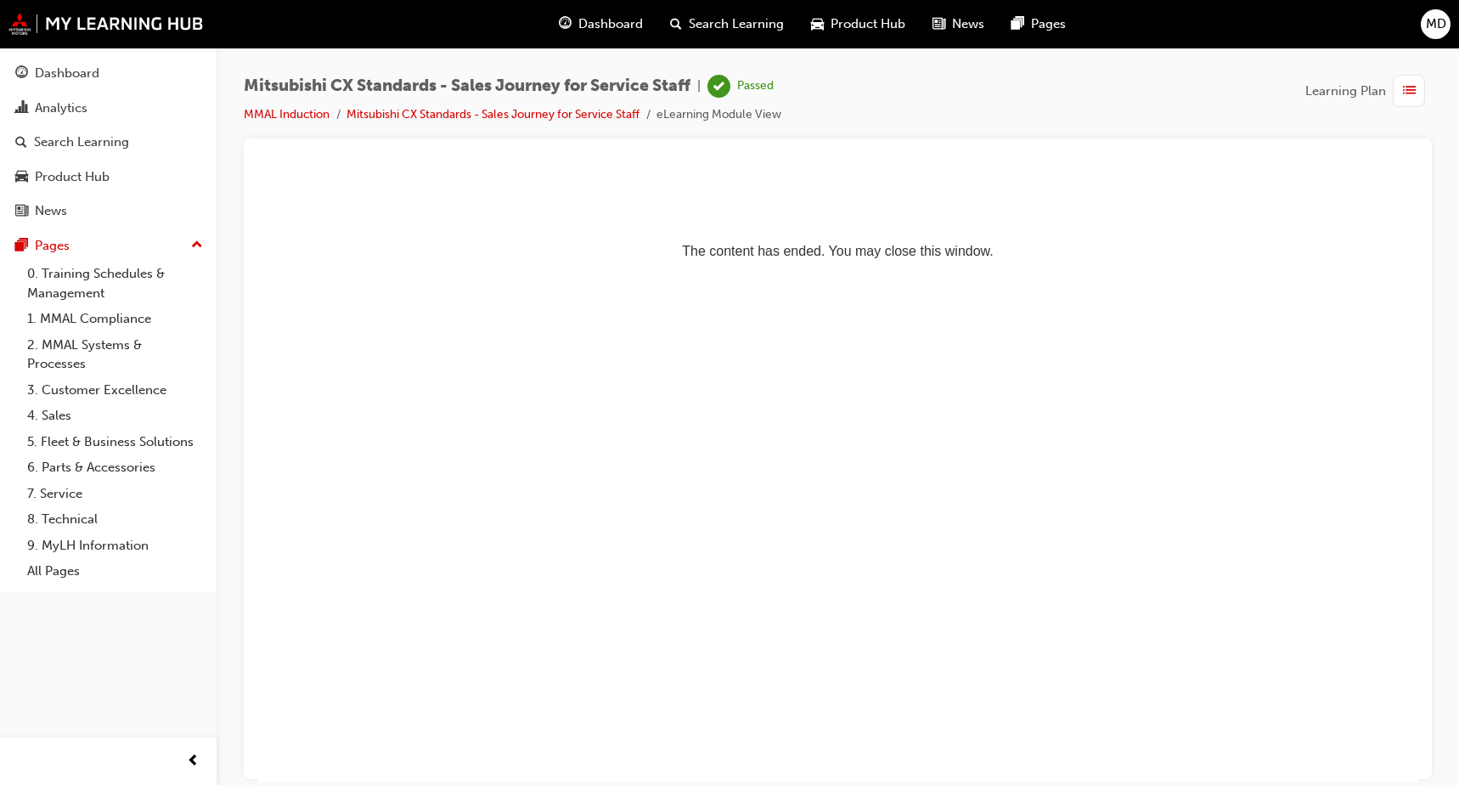
click at [615, 22] on span "Dashboard" at bounding box center [610, 24] width 65 height 20
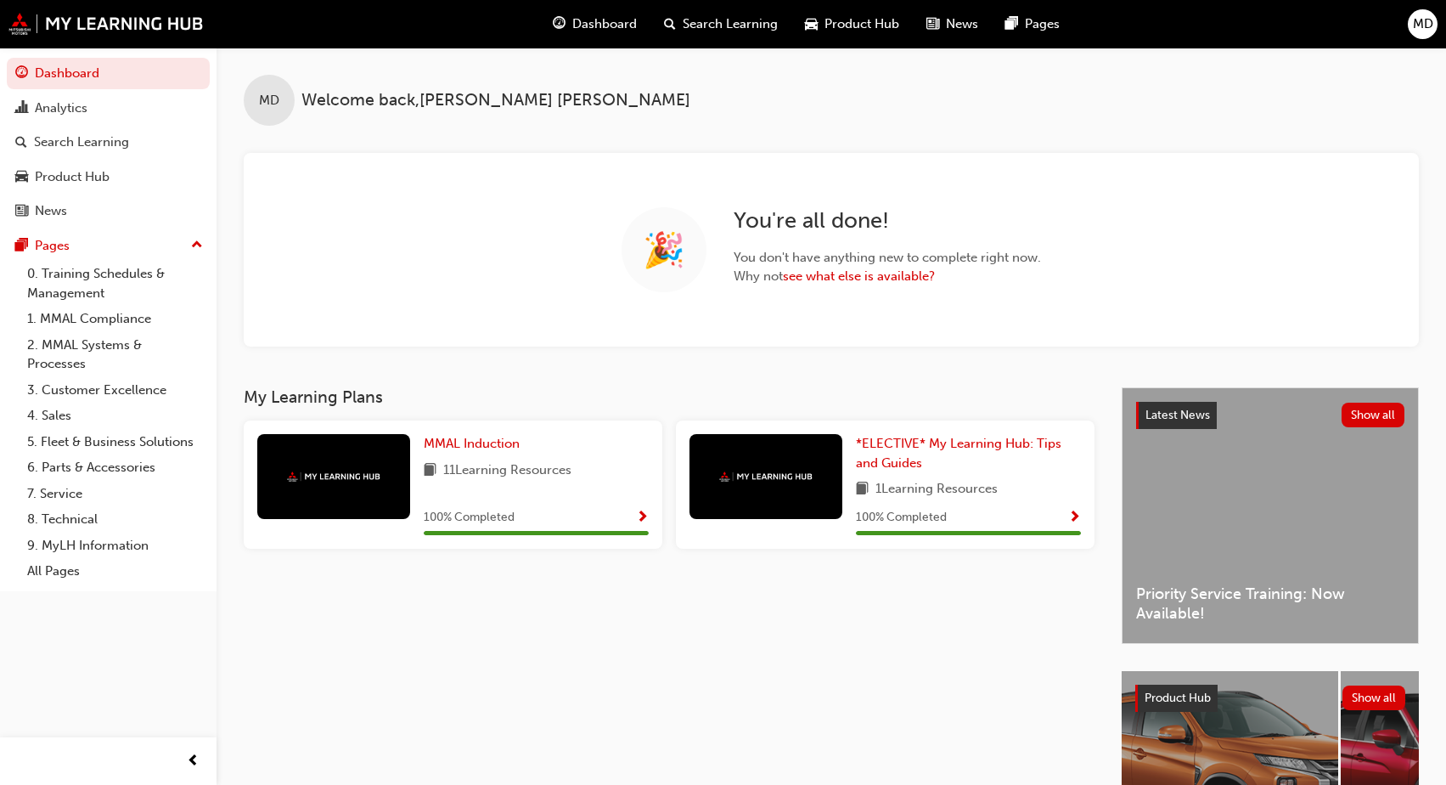
click at [602, 23] on span "Dashboard" at bounding box center [604, 24] width 65 height 20
click at [852, 279] on link "see what else is available?" at bounding box center [859, 275] width 152 height 15
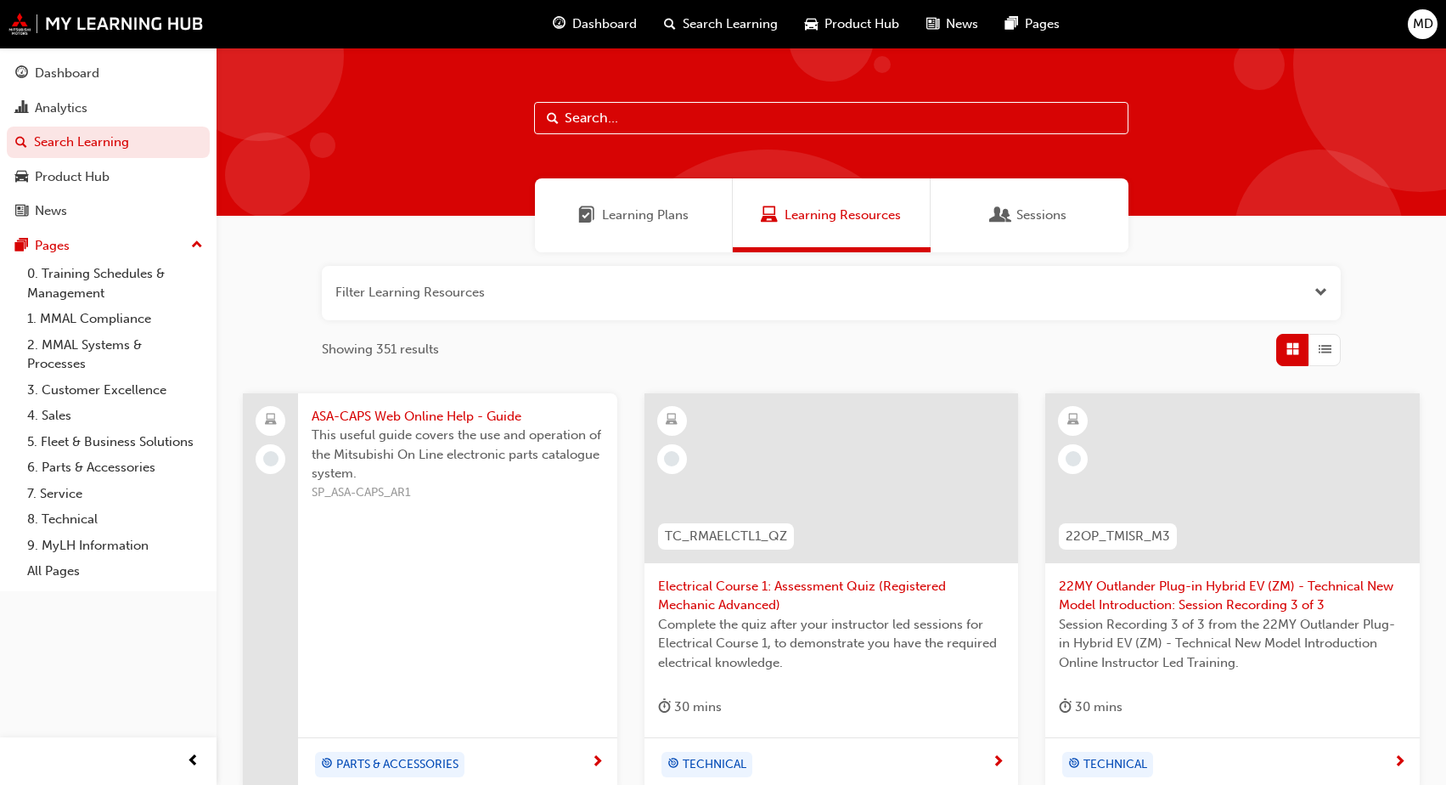
click at [637, 212] on span "Learning Plans" at bounding box center [645, 215] width 87 height 20
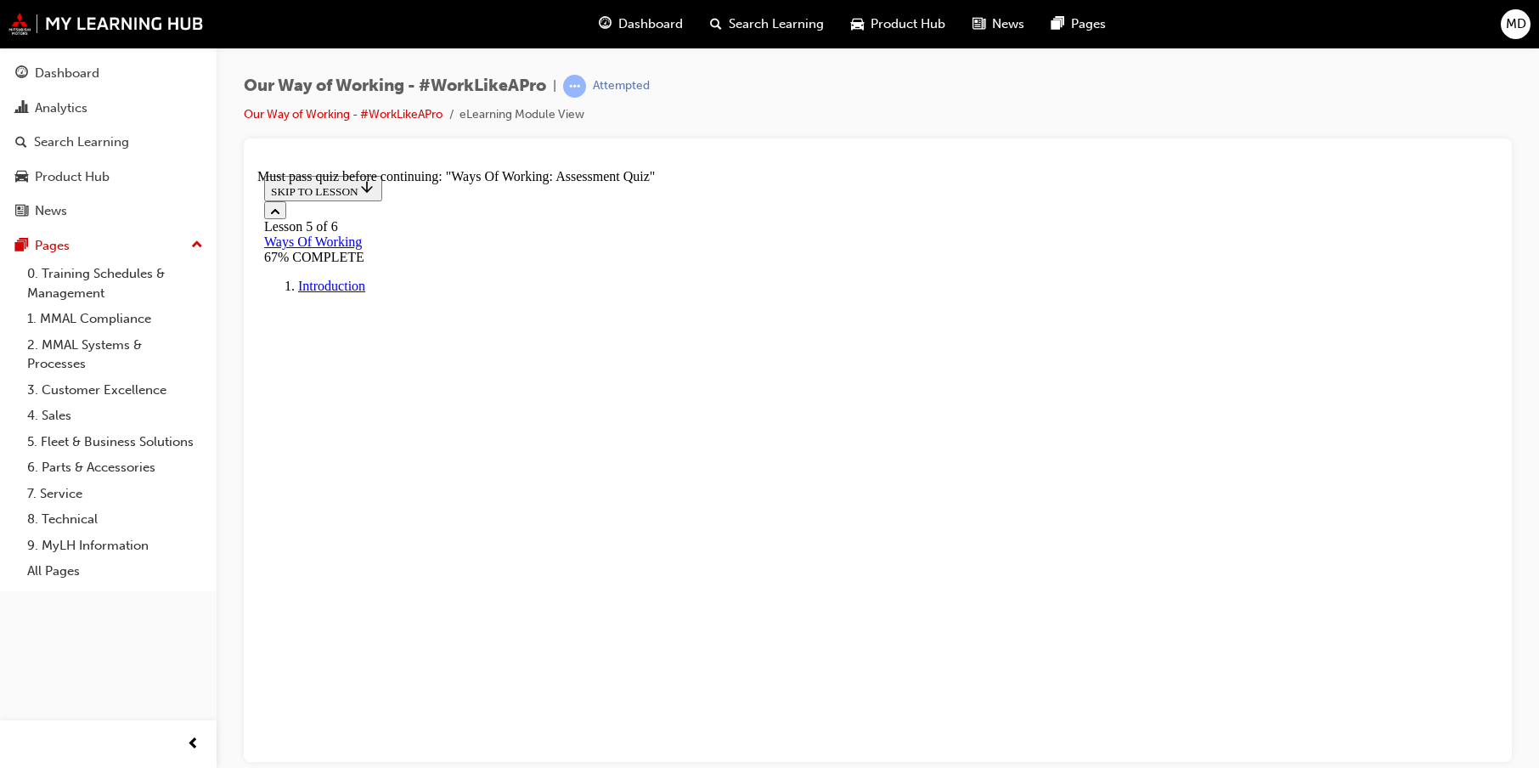
scroll to position [28, 0]
